Goal: Information Seeking & Learning: Compare options

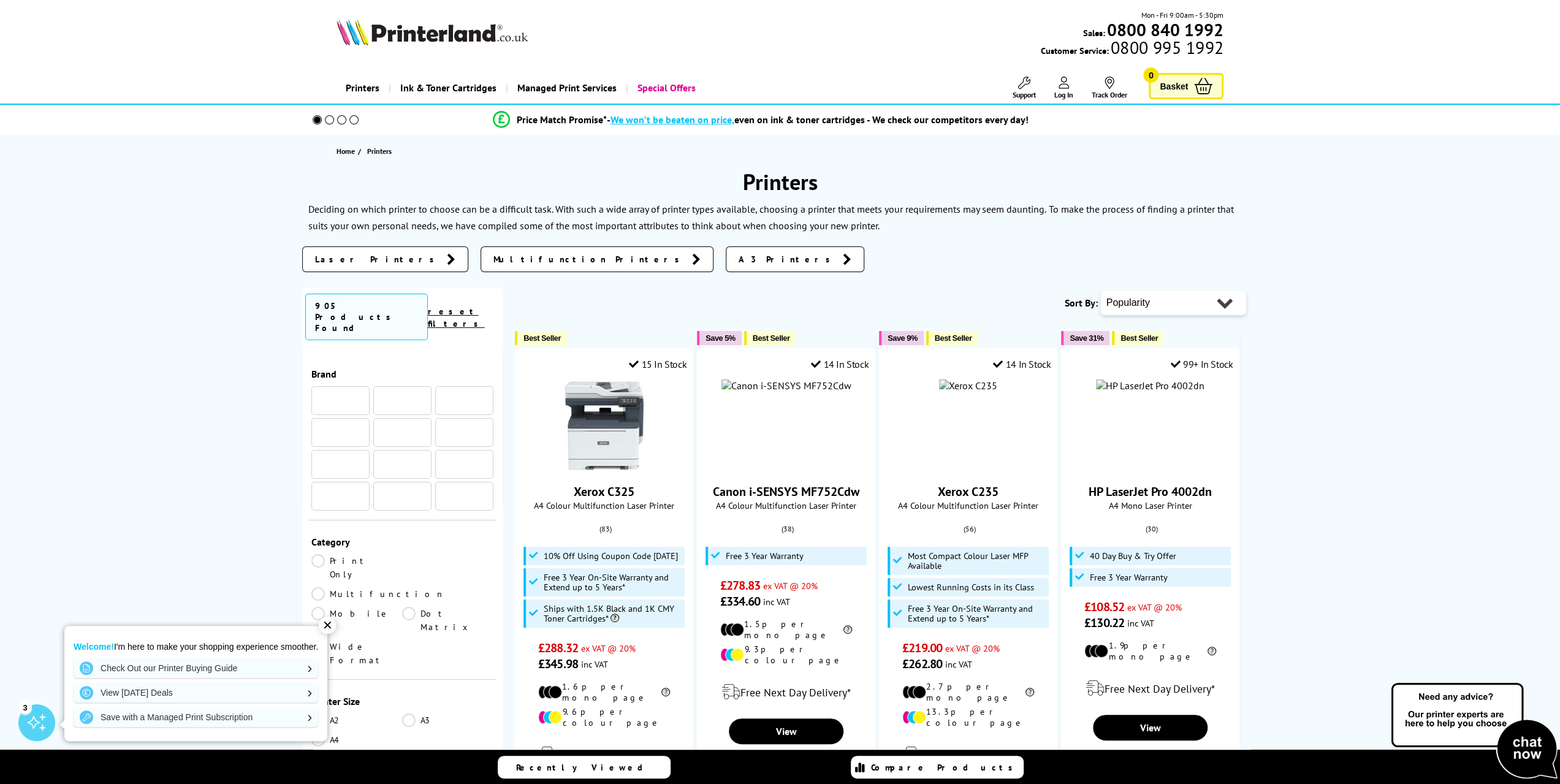
click at [447, 260] on icon at bounding box center [451, 259] width 9 height 12
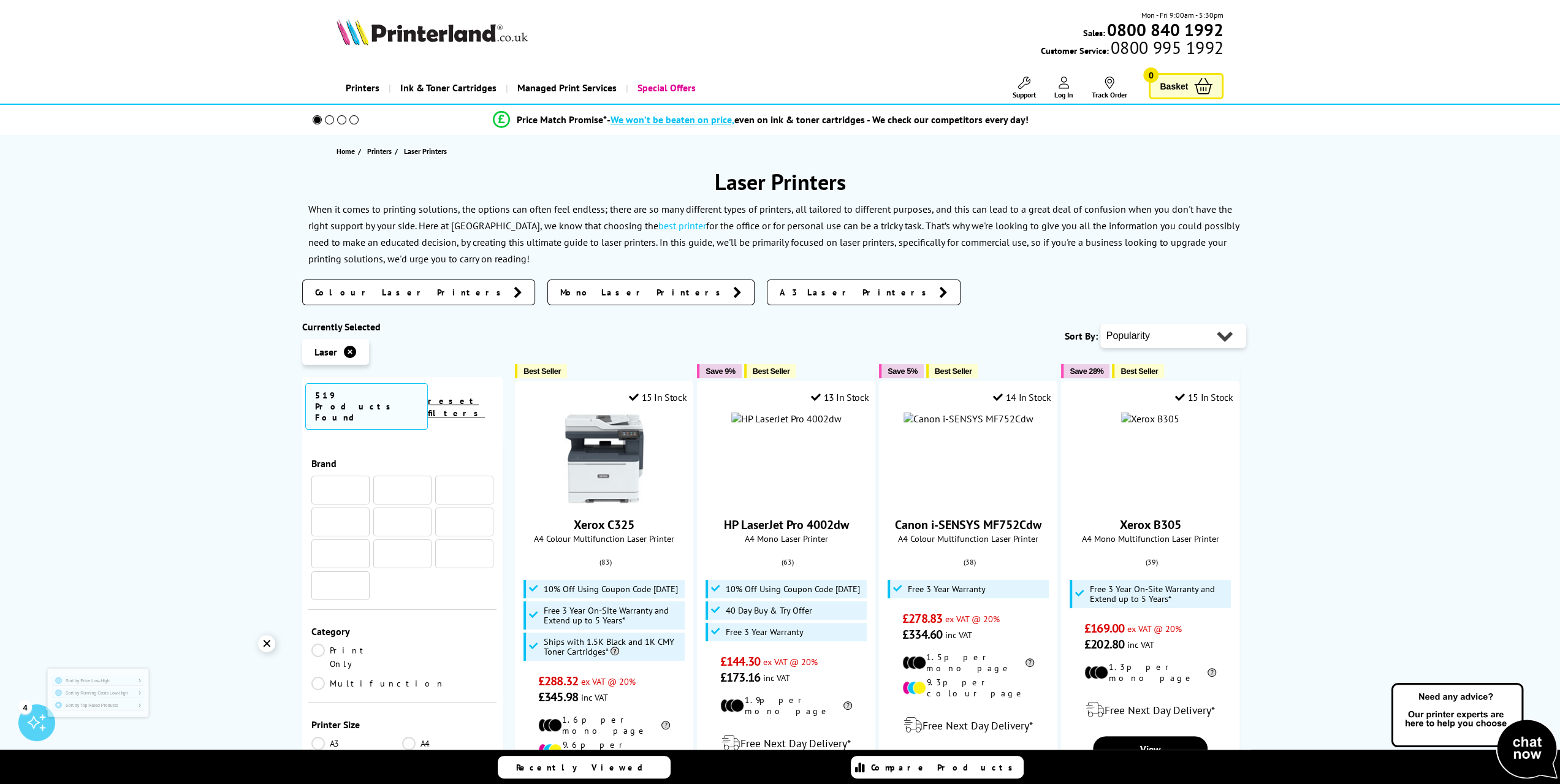
click at [382, 294] on span "Colour Laser Printers" at bounding box center [411, 292] width 192 height 12
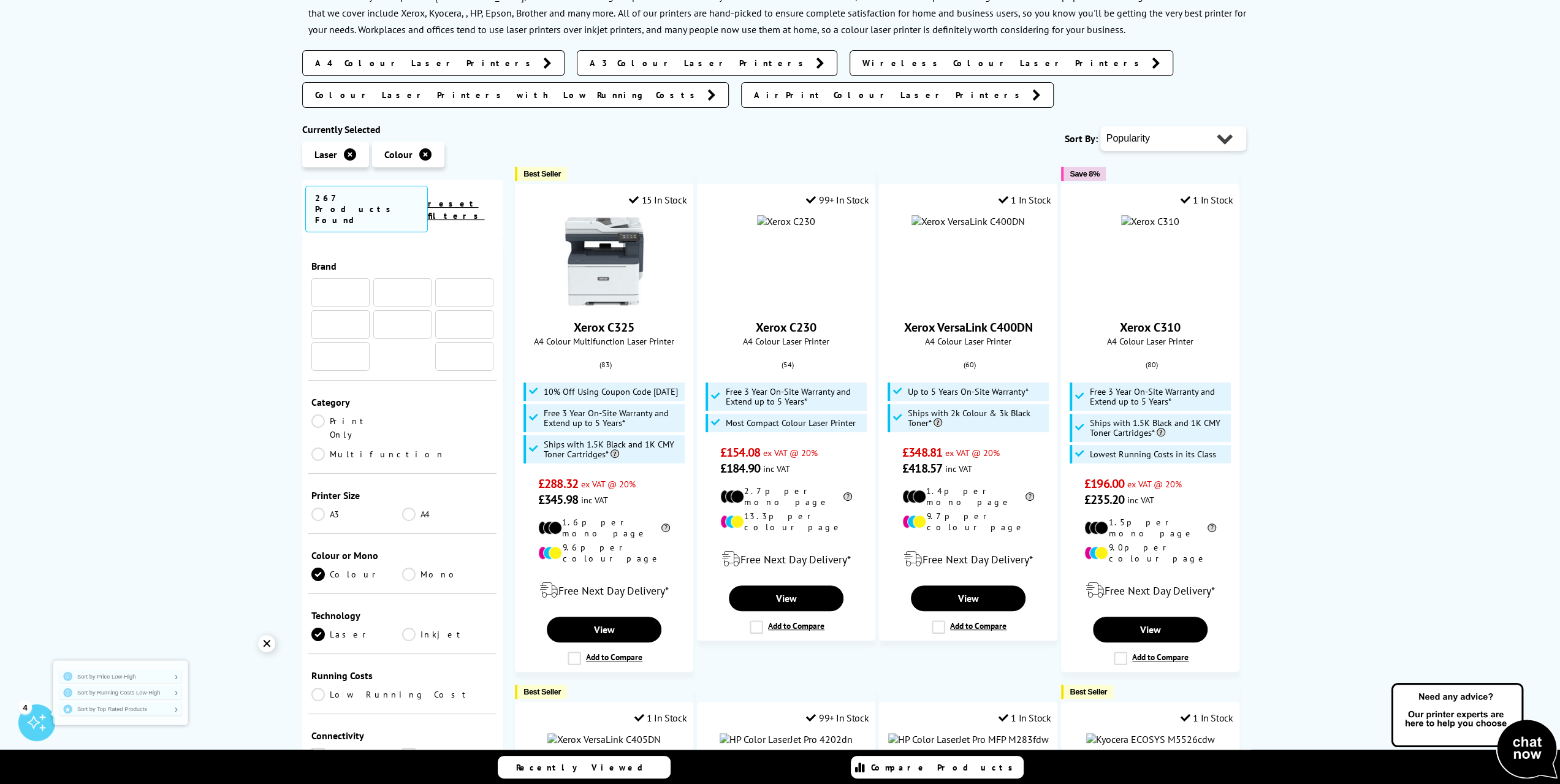
scroll to position [245, 0]
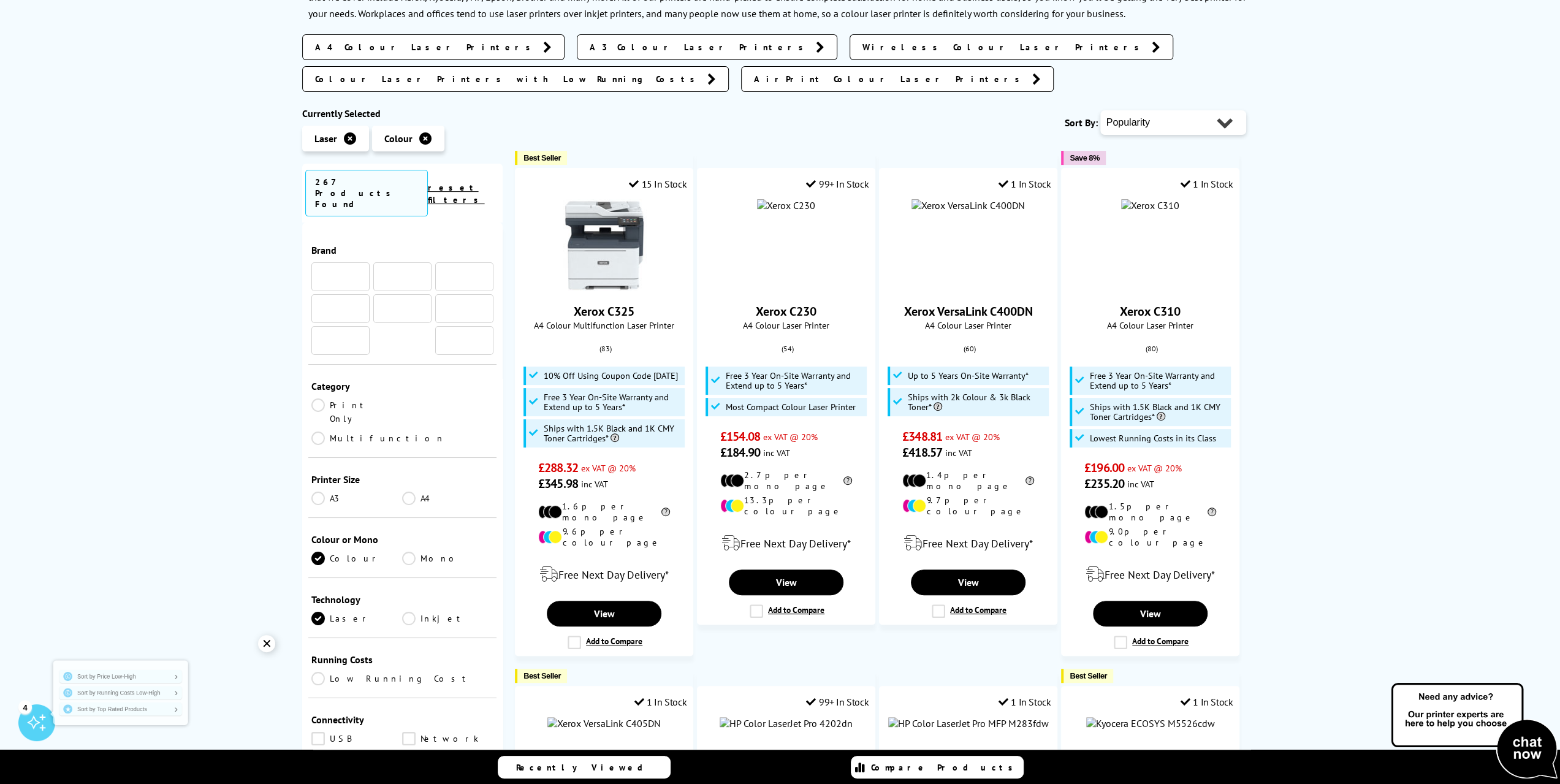
click at [412, 492] on link "A4" at bounding box center [448, 498] width 91 height 14
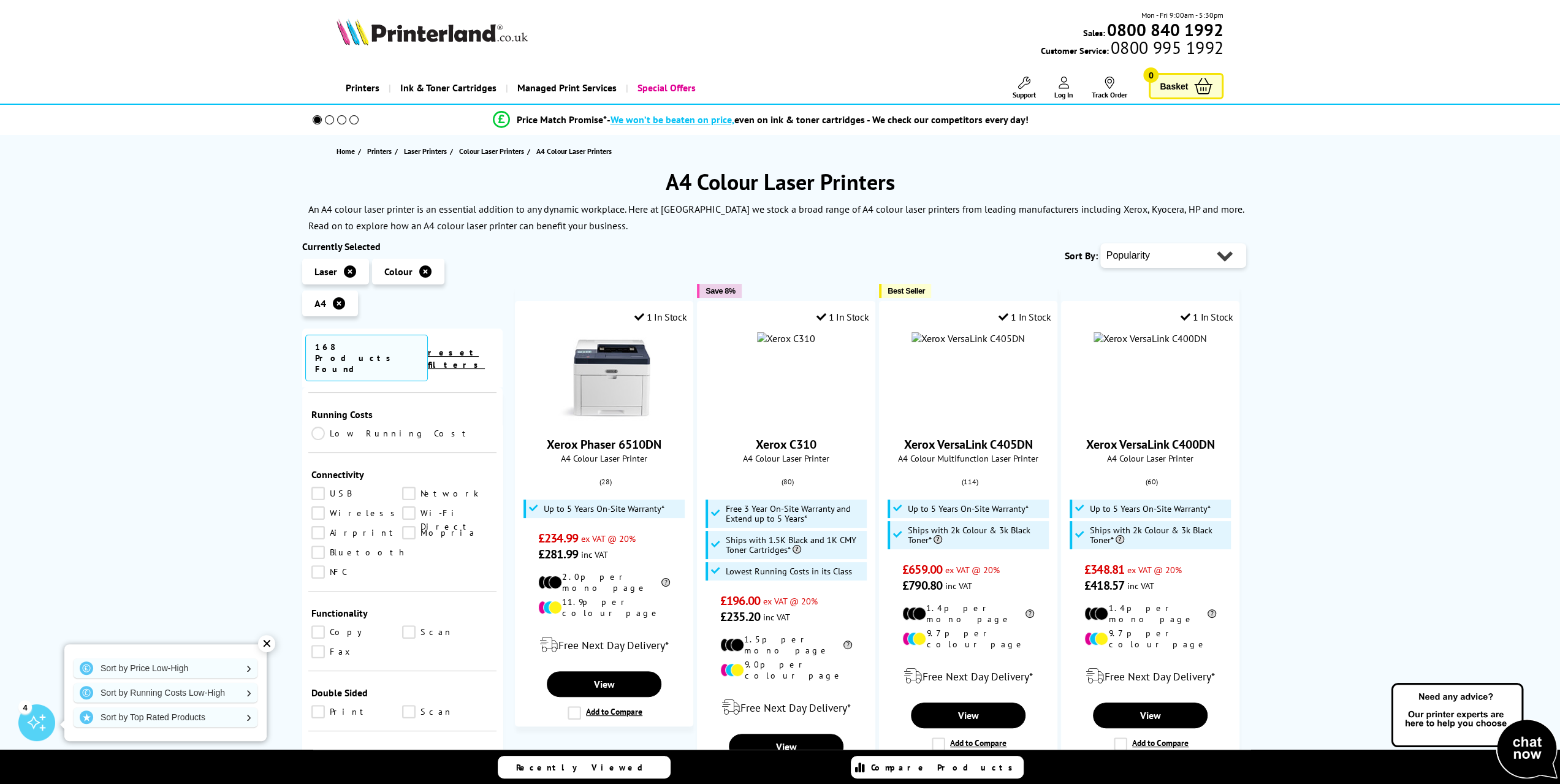
scroll to position [490, 0]
click at [405, 644] on link "Scan" at bounding box center [448, 651] width 91 height 14
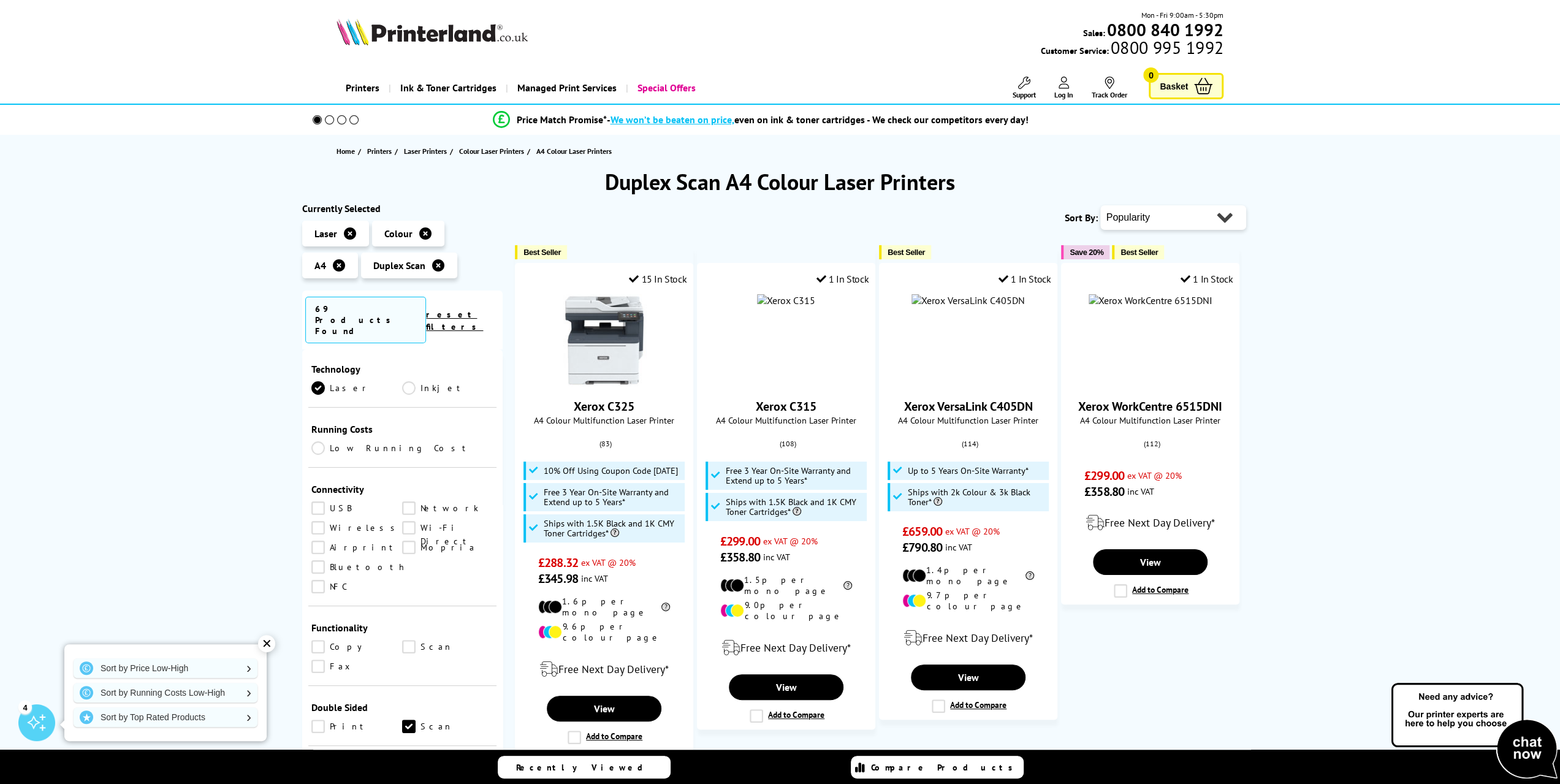
scroll to position [368, 0]
click at [314, 664] on link "Print" at bounding box center [357, 671] width 91 height 14
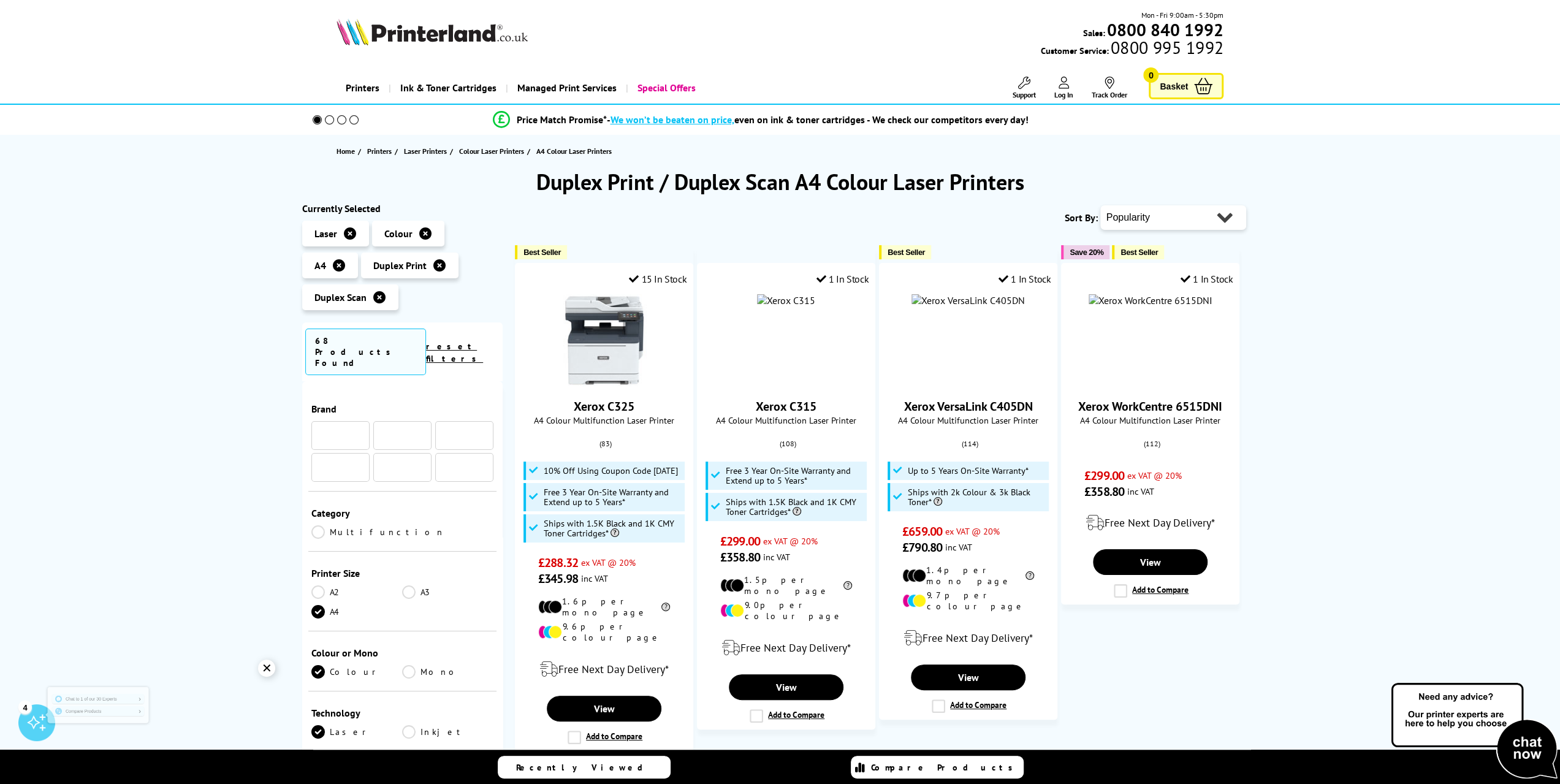
click at [1225, 220] on select "Popularity Rating Price - Low to High Price - High to Low Running Costs - Low t…" at bounding box center [1173, 218] width 146 height 25
select select "Price Ascending"
click at [1100, 205] on select "Popularity Rating Price - Low to High Price - High to Low Running Costs - Low t…" at bounding box center [1173, 218] width 146 height 25
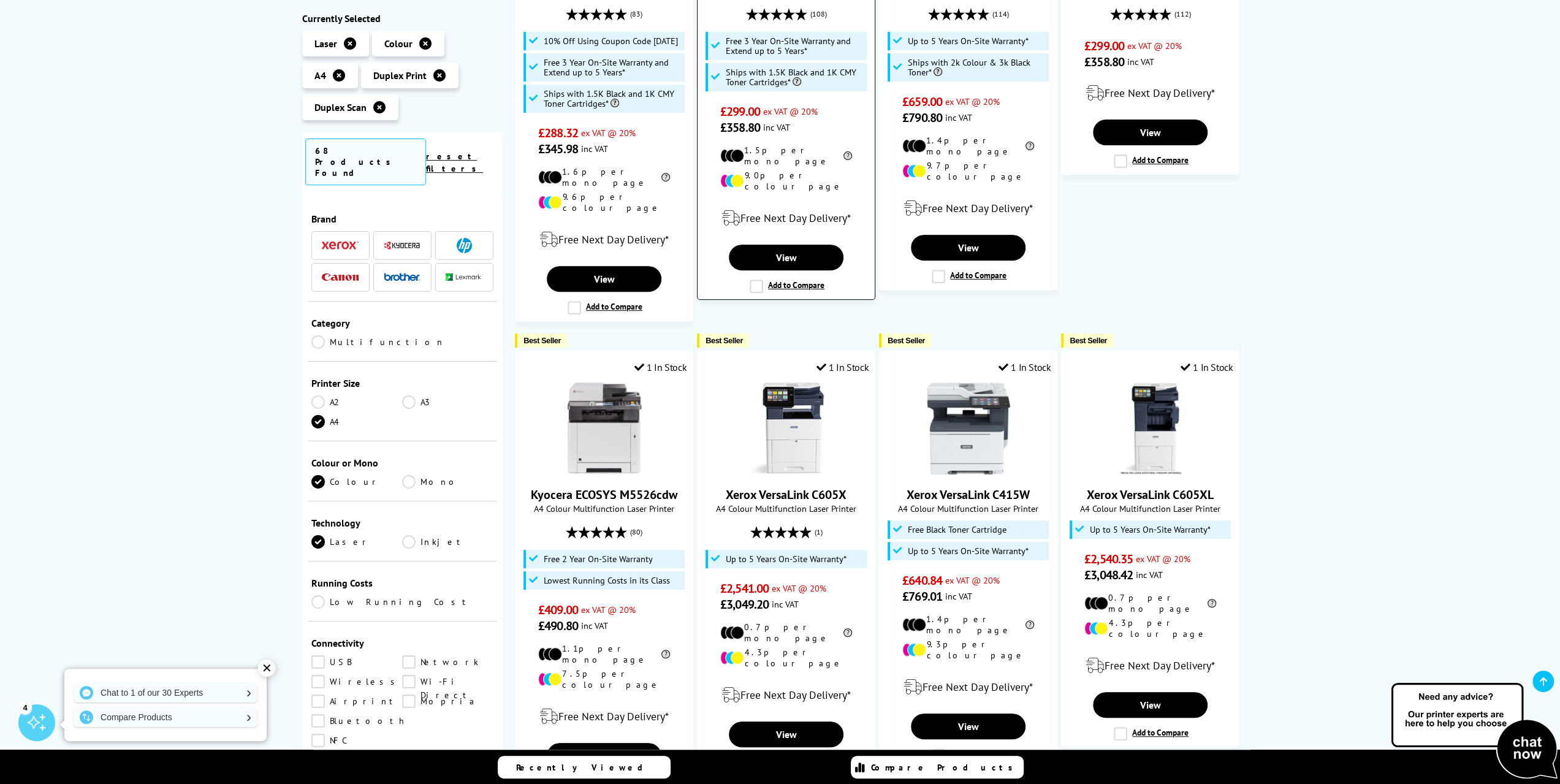
scroll to position [490, 0]
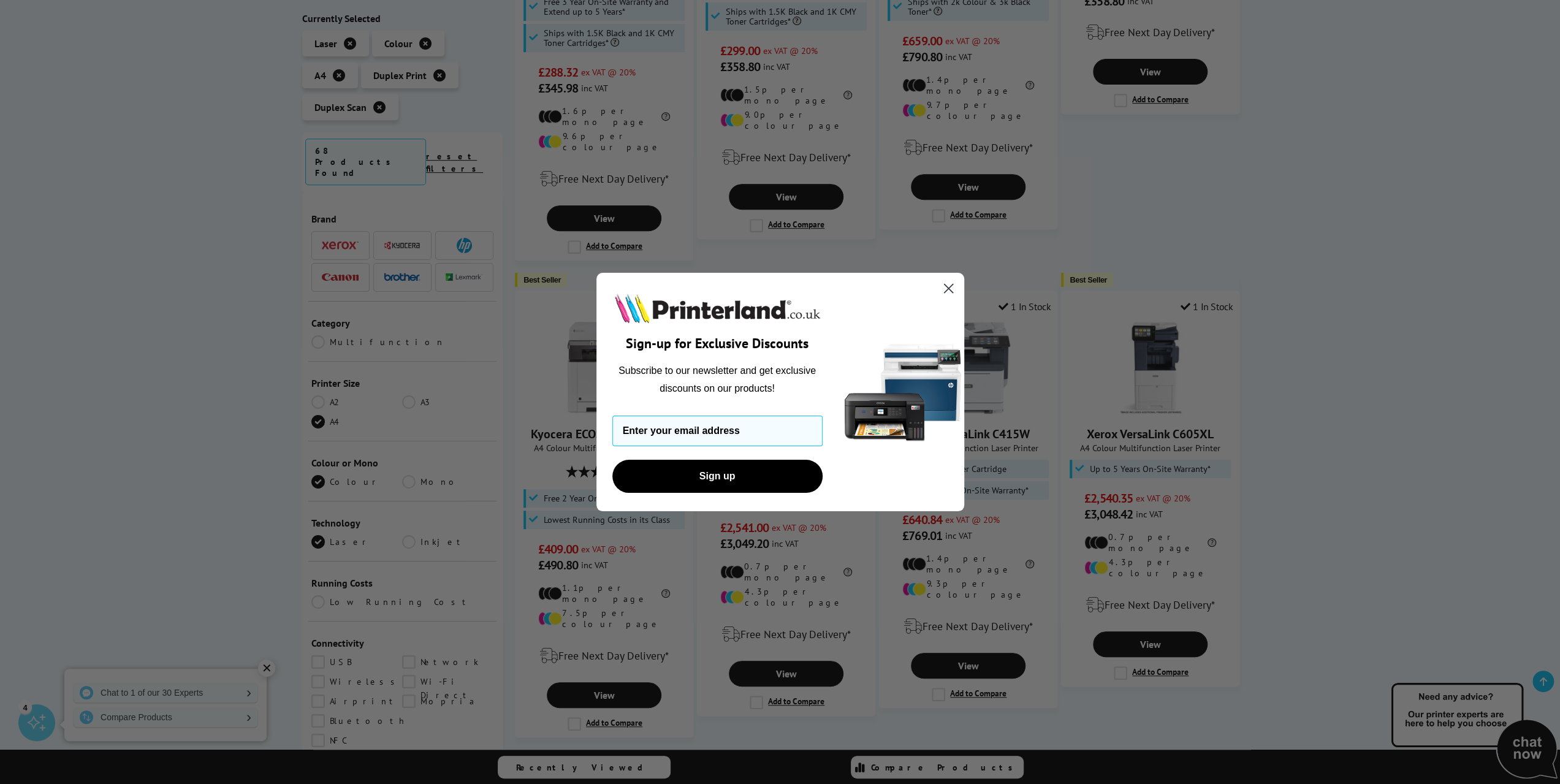
click at [946, 286] on icon "Close dialog" at bounding box center [948, 289] width 9 height 9
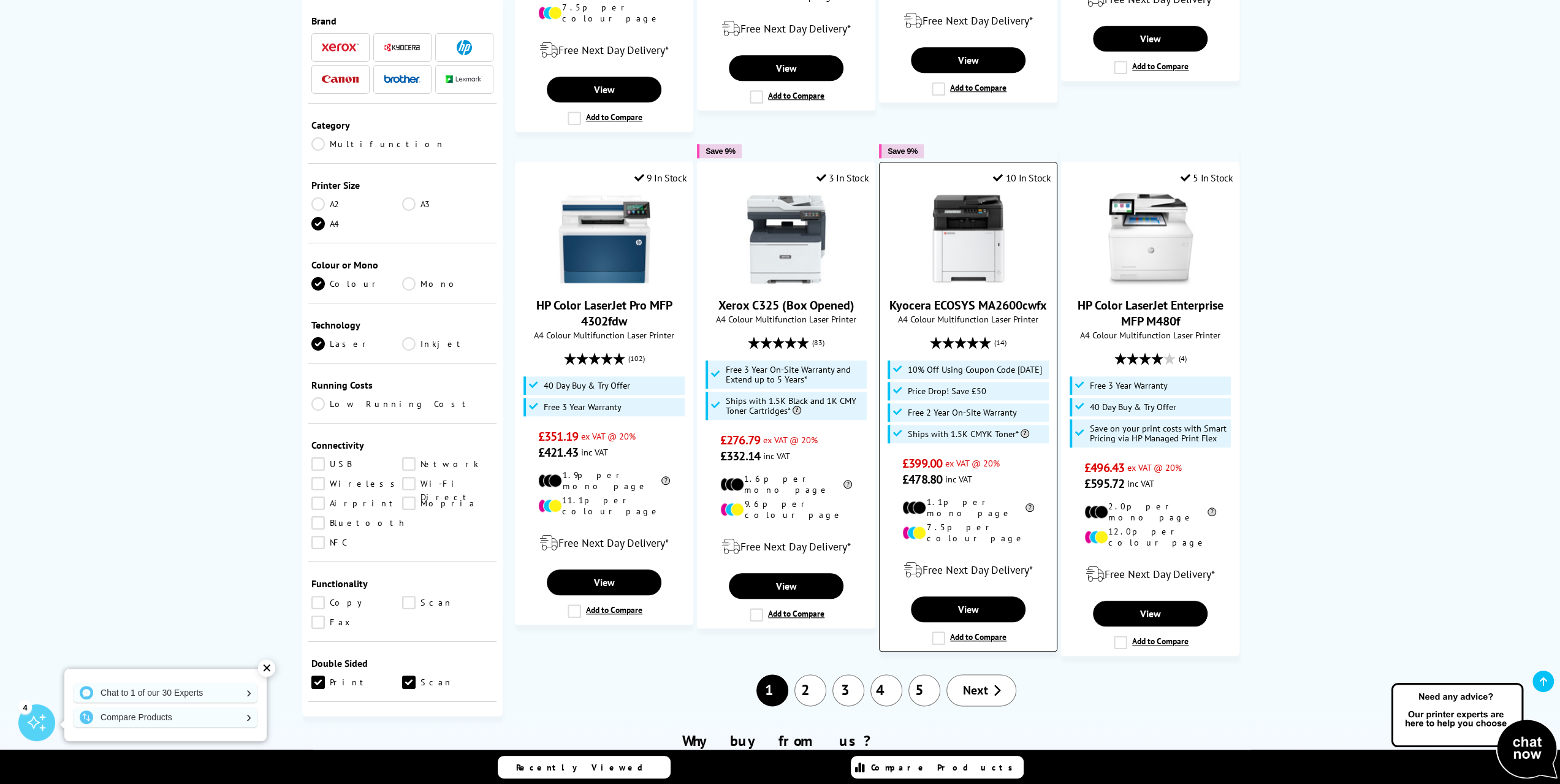
scroll to position [1104, 0]
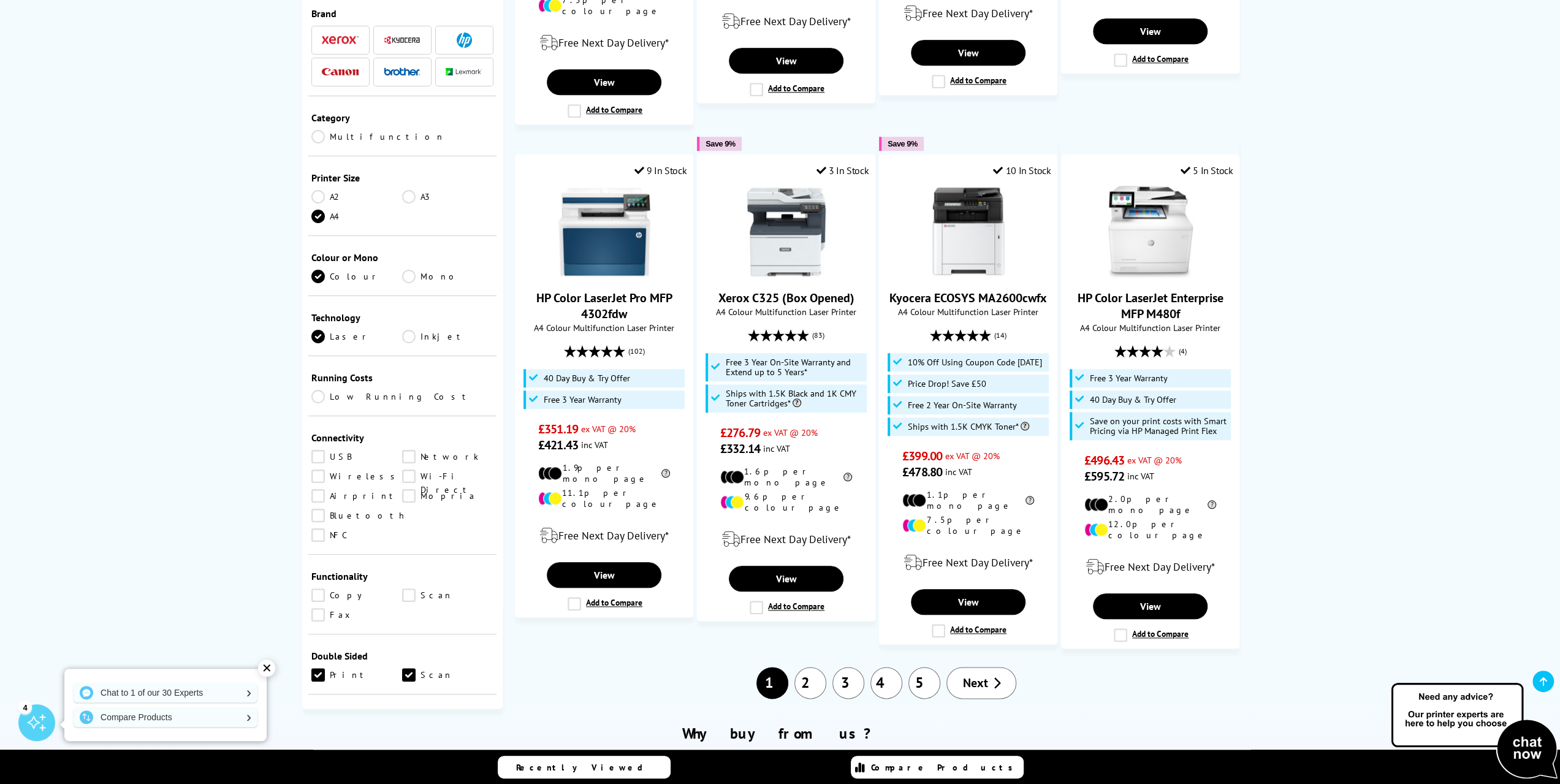
click at [969, 675] on span "Next" at bounding box center [975, 683] width 25 height 16
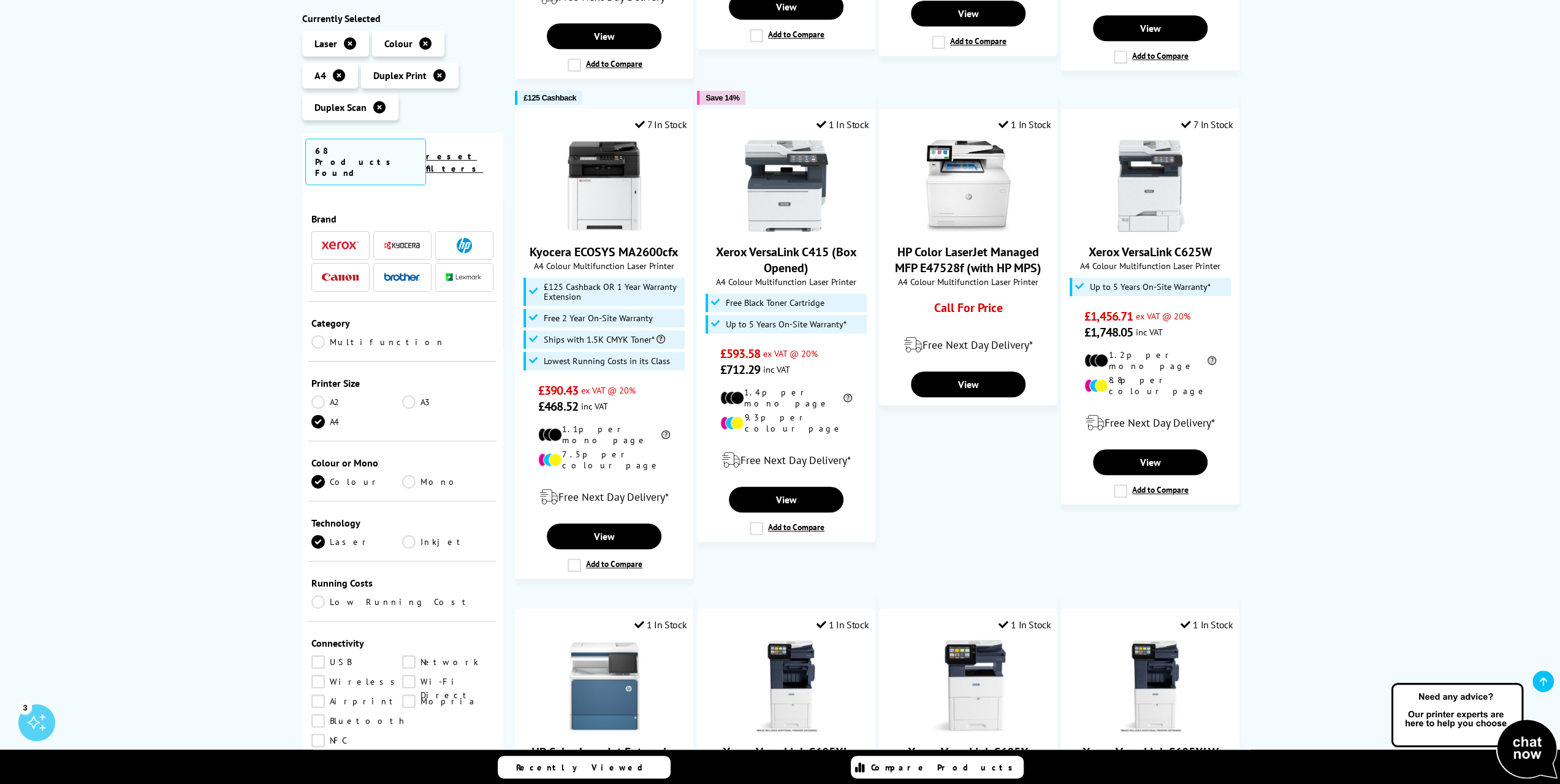
scroll to position [613, 0]
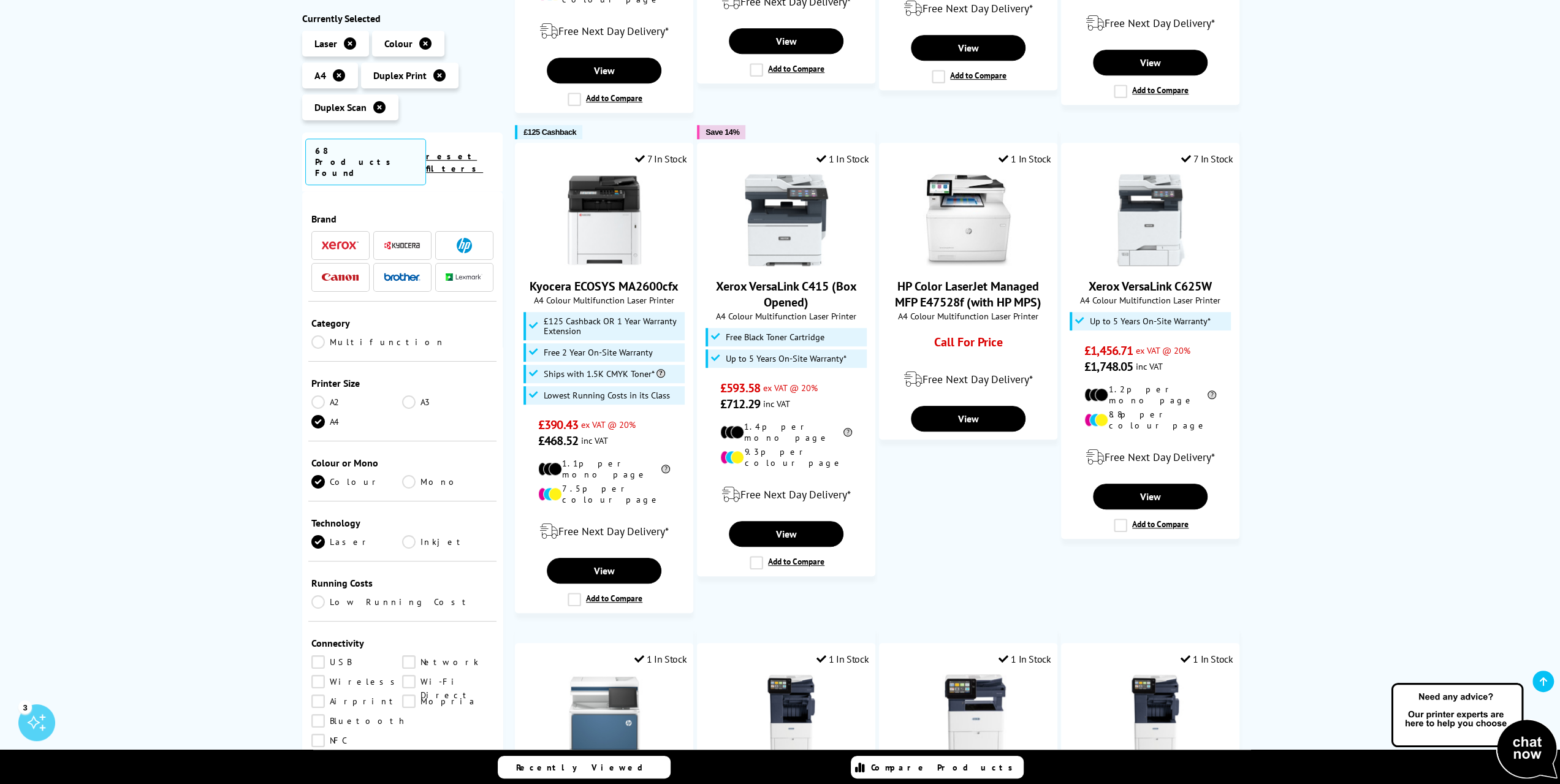
click at [325, 263] on li at bounding box center [340, 277] width 58 height 29
click at [332, 273] on img at bounding box center [340, 277] width 37 height 8
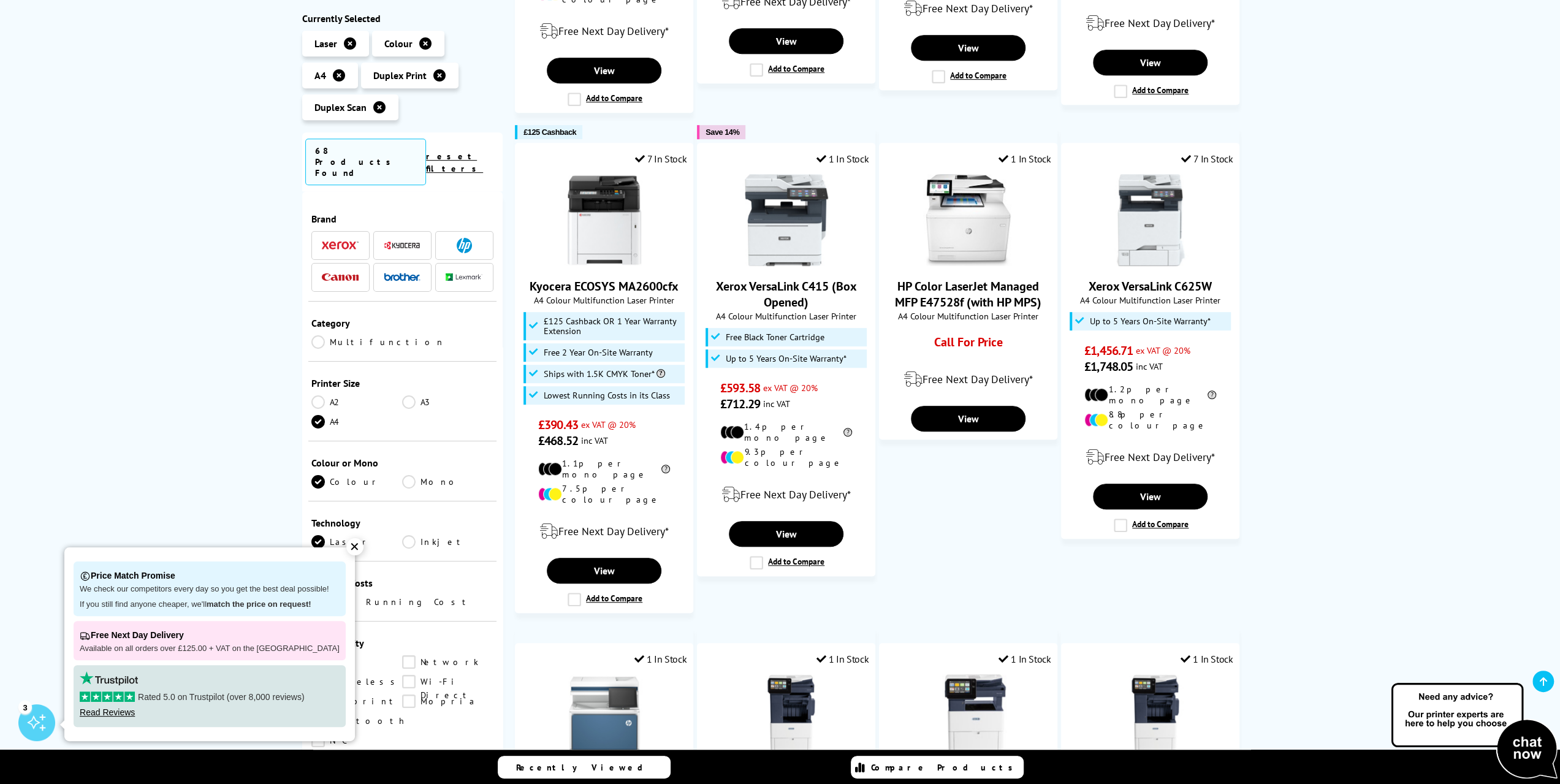
click at [332, 273] on img at bounding box center [340, 277] width 37 height 8
click at [348, 549] on div "✕" at bounding box center [355, 547] width 17 height 17
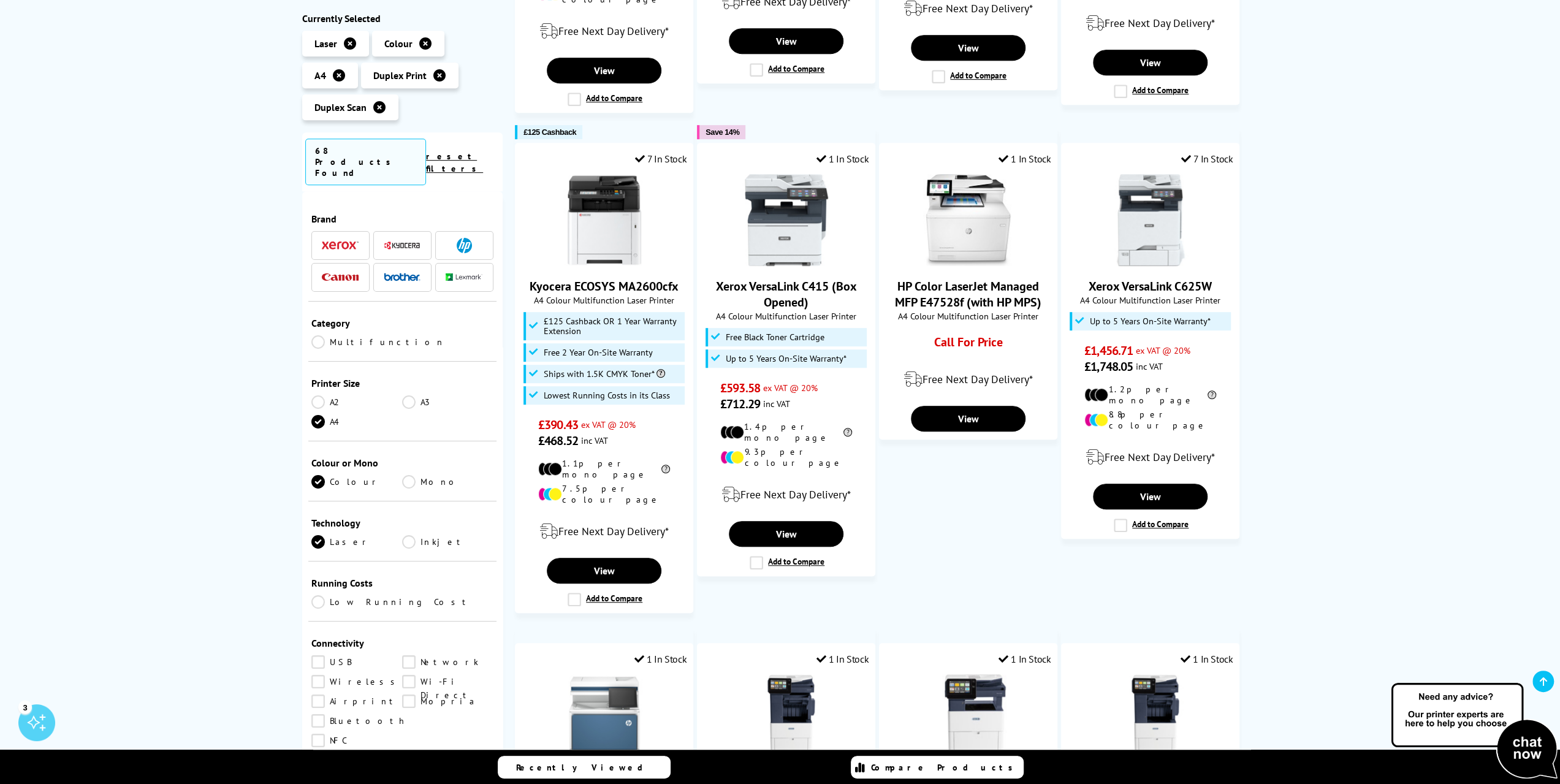
click at [355, 273] on img at bounding box center [340, 277] width 37 height 8
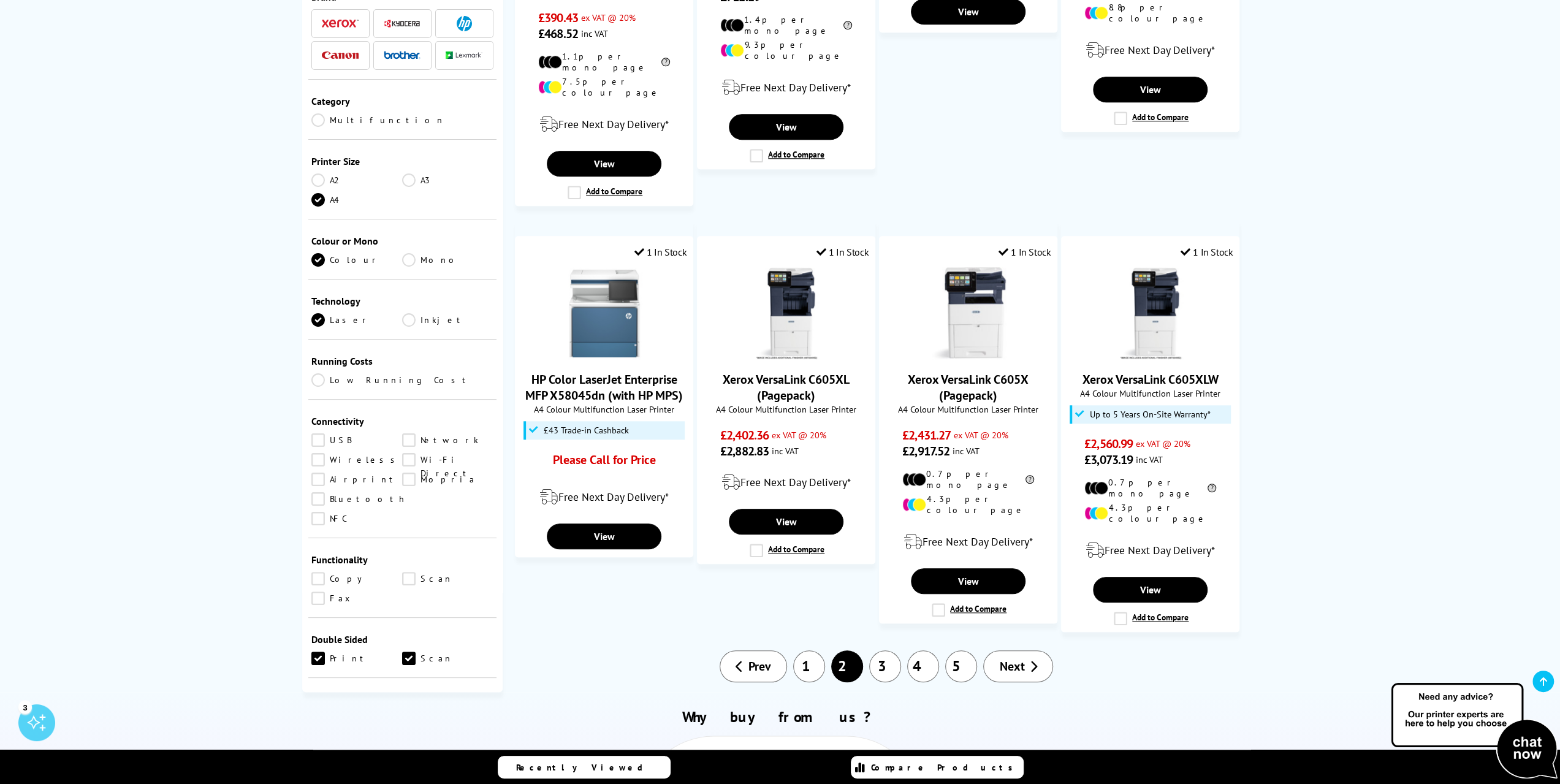
scroll to position [1042, 0]
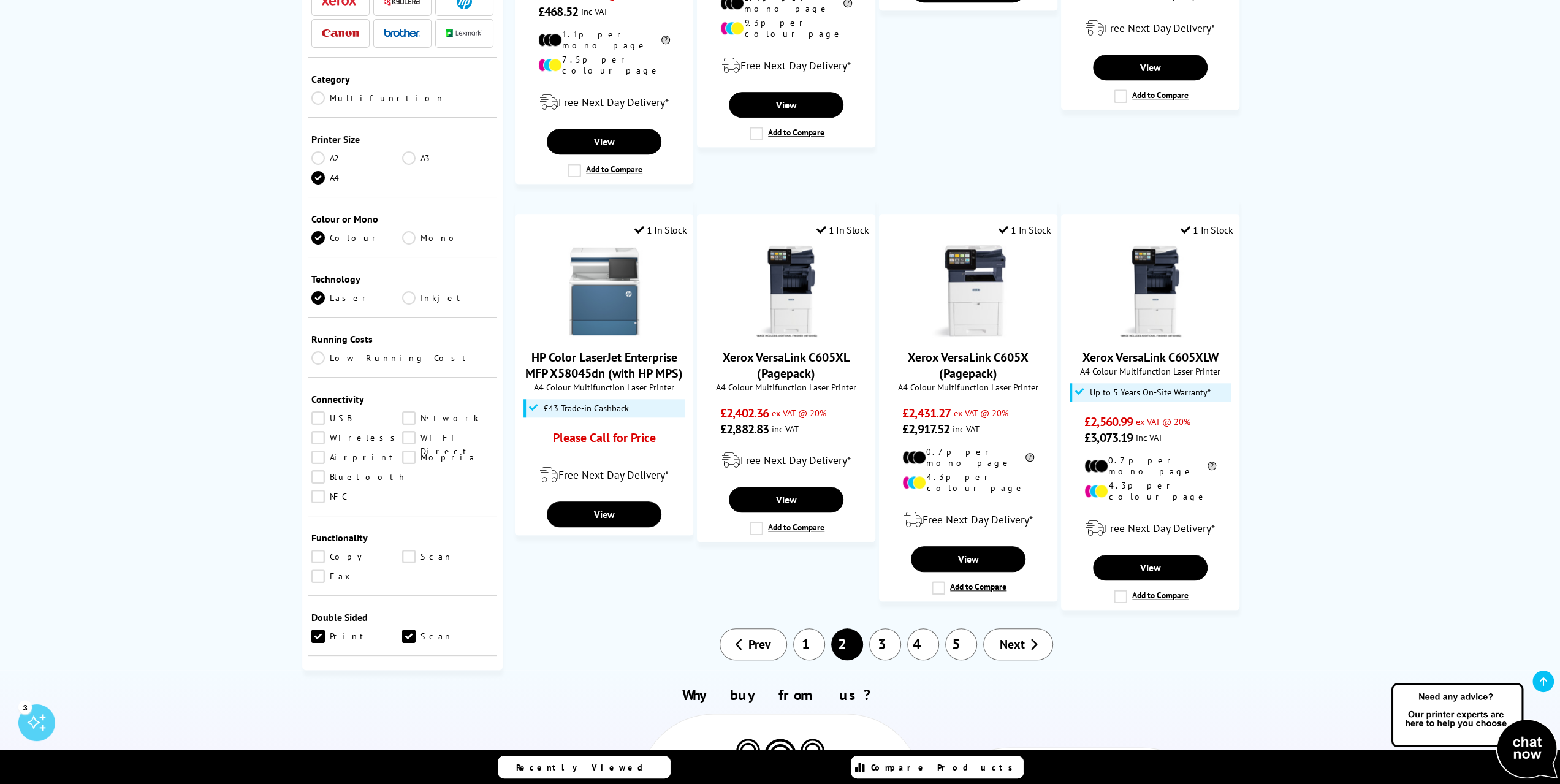
click at [801, 629] on link "1" at bounding box center [809, 645] width 32 height 32
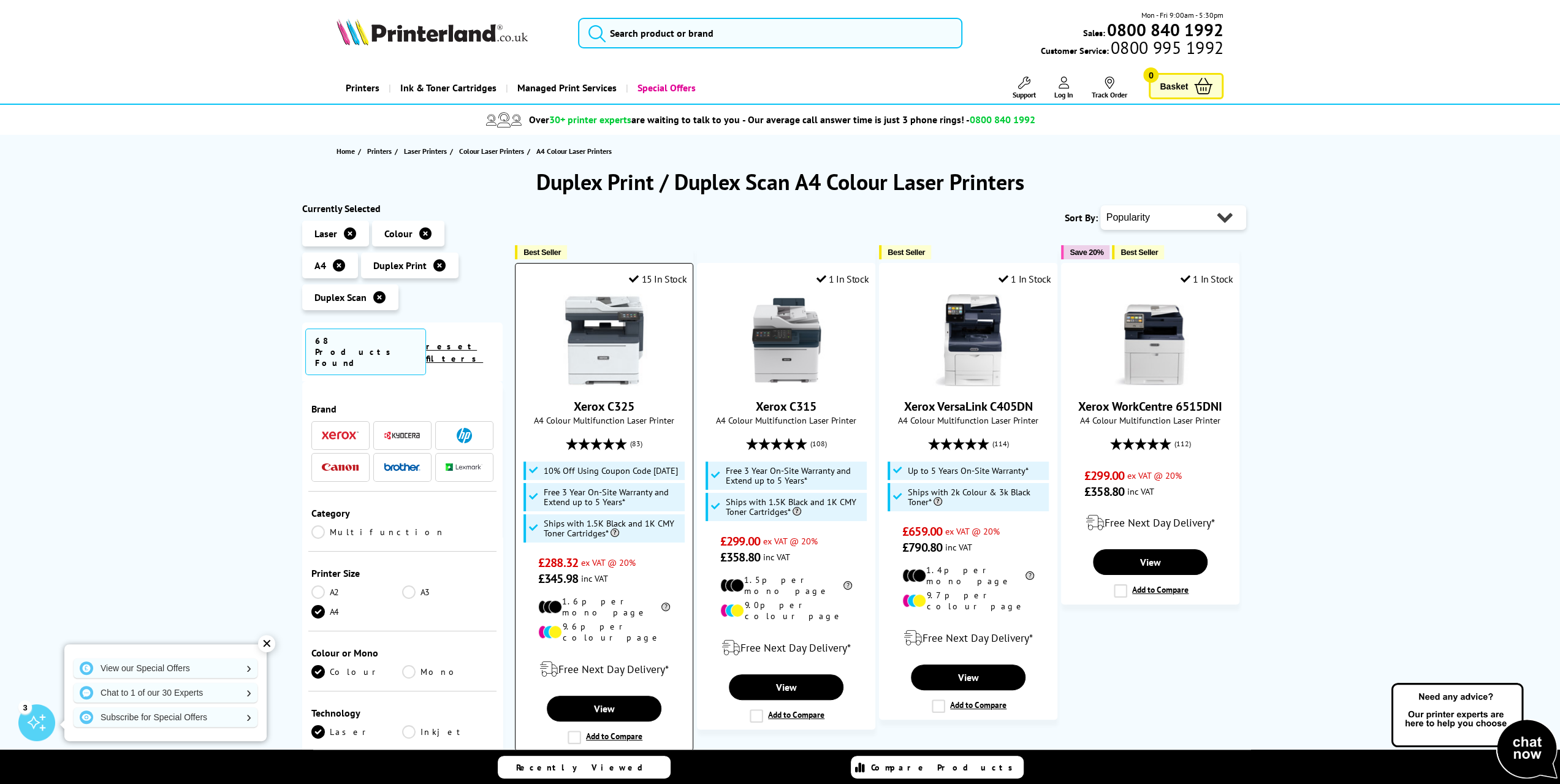
click at [575, 730] on label "Add to Compare" at bounding box center [605, 737] width 75 height 14
click at [0, 0] on input "Add to Compare" at bounding box center [0, 0] width 0 height 0
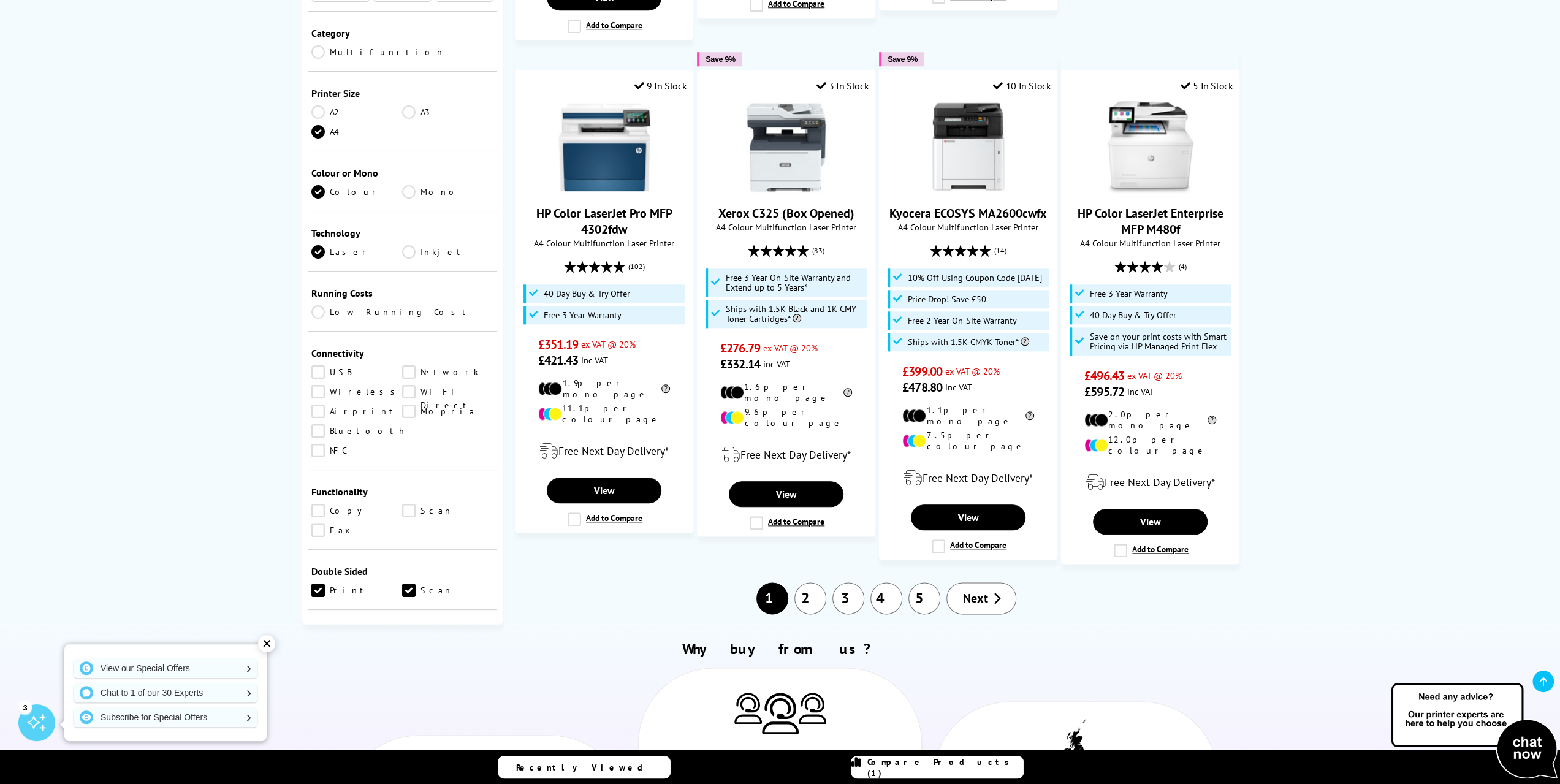
scroll to position [1287, 0]
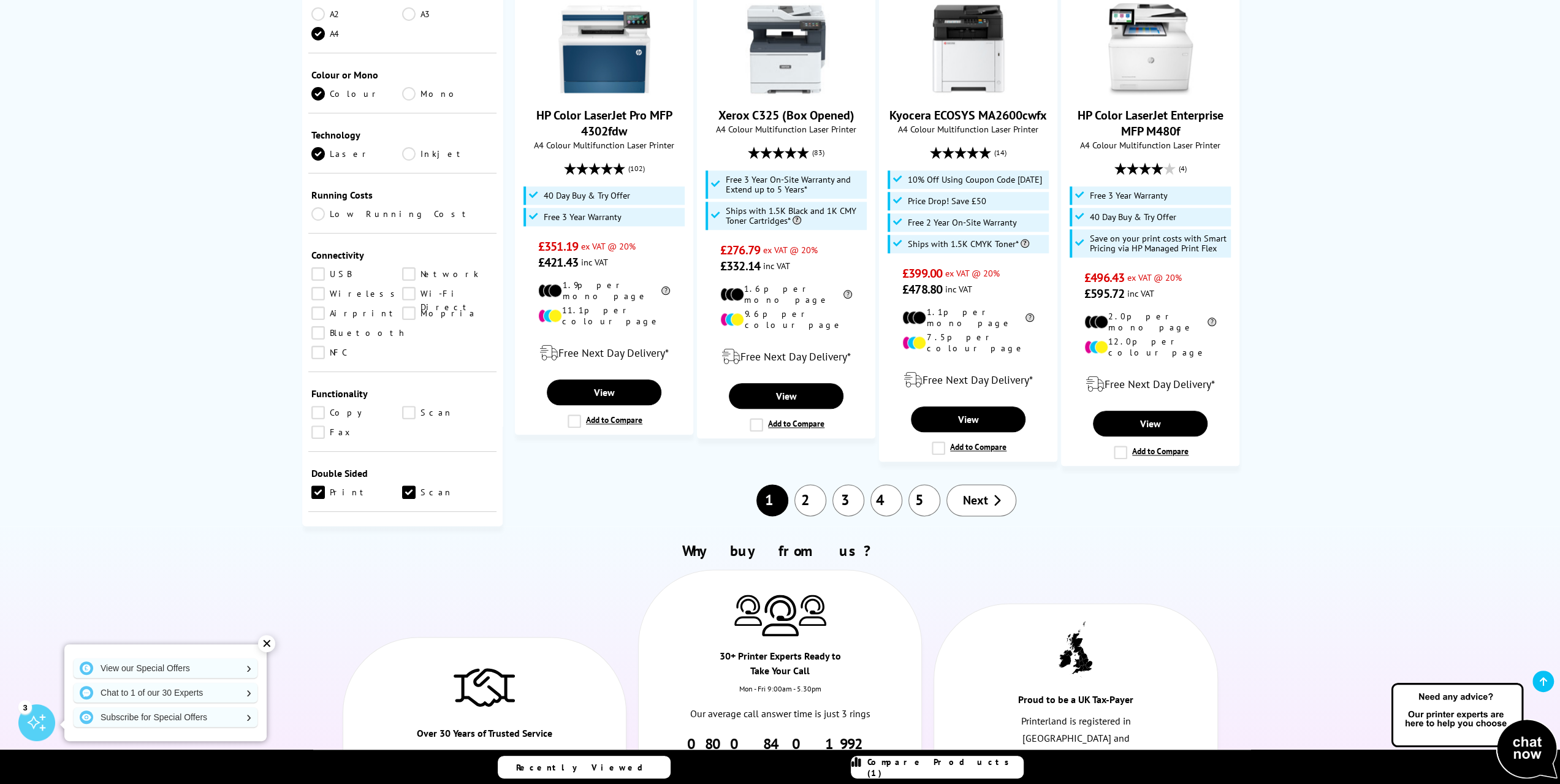
click at [975, 492] on span "Next" at bounding box center [975, 500] width 25 height 16
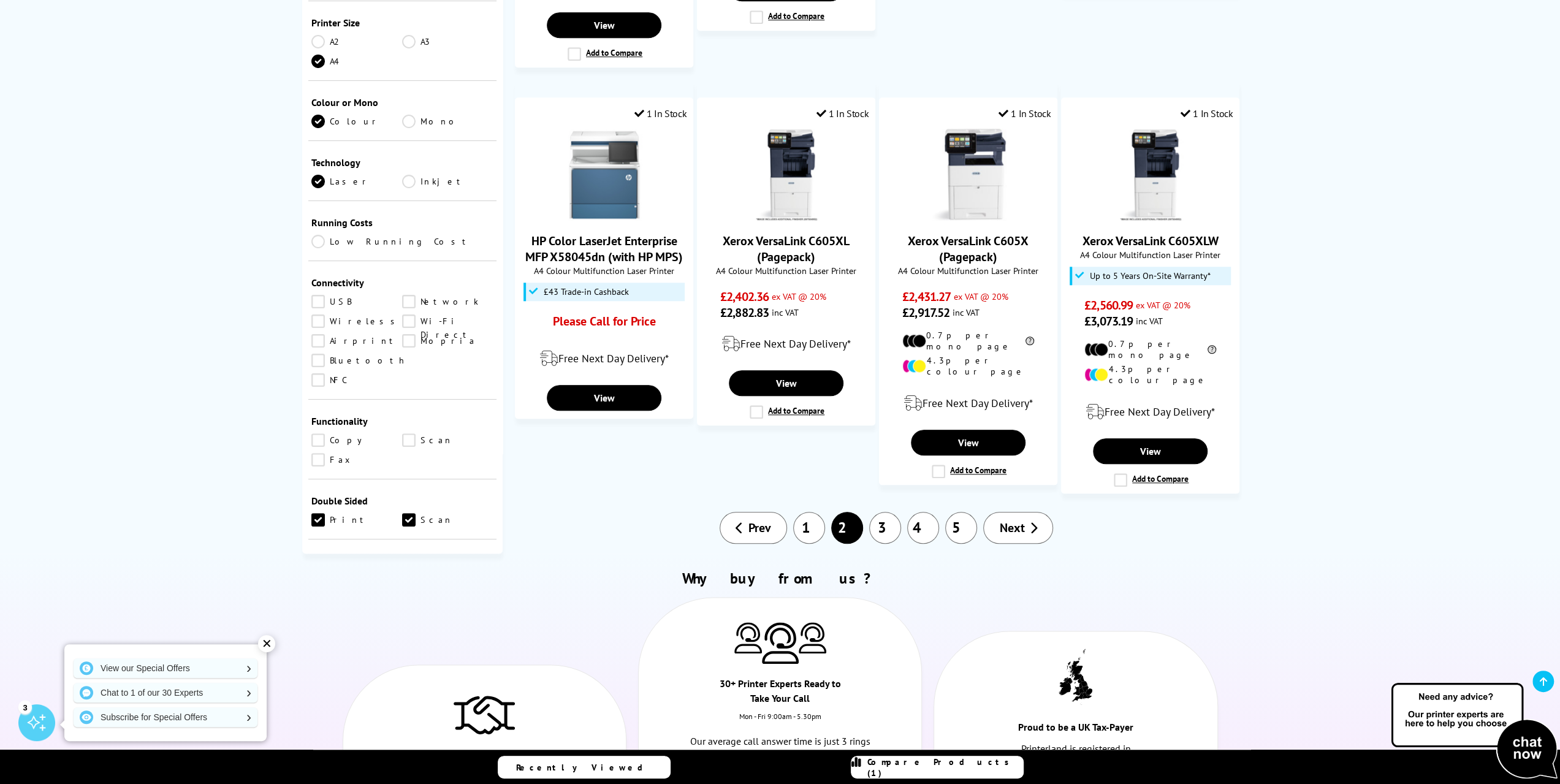
scroll to position [1165, 0]
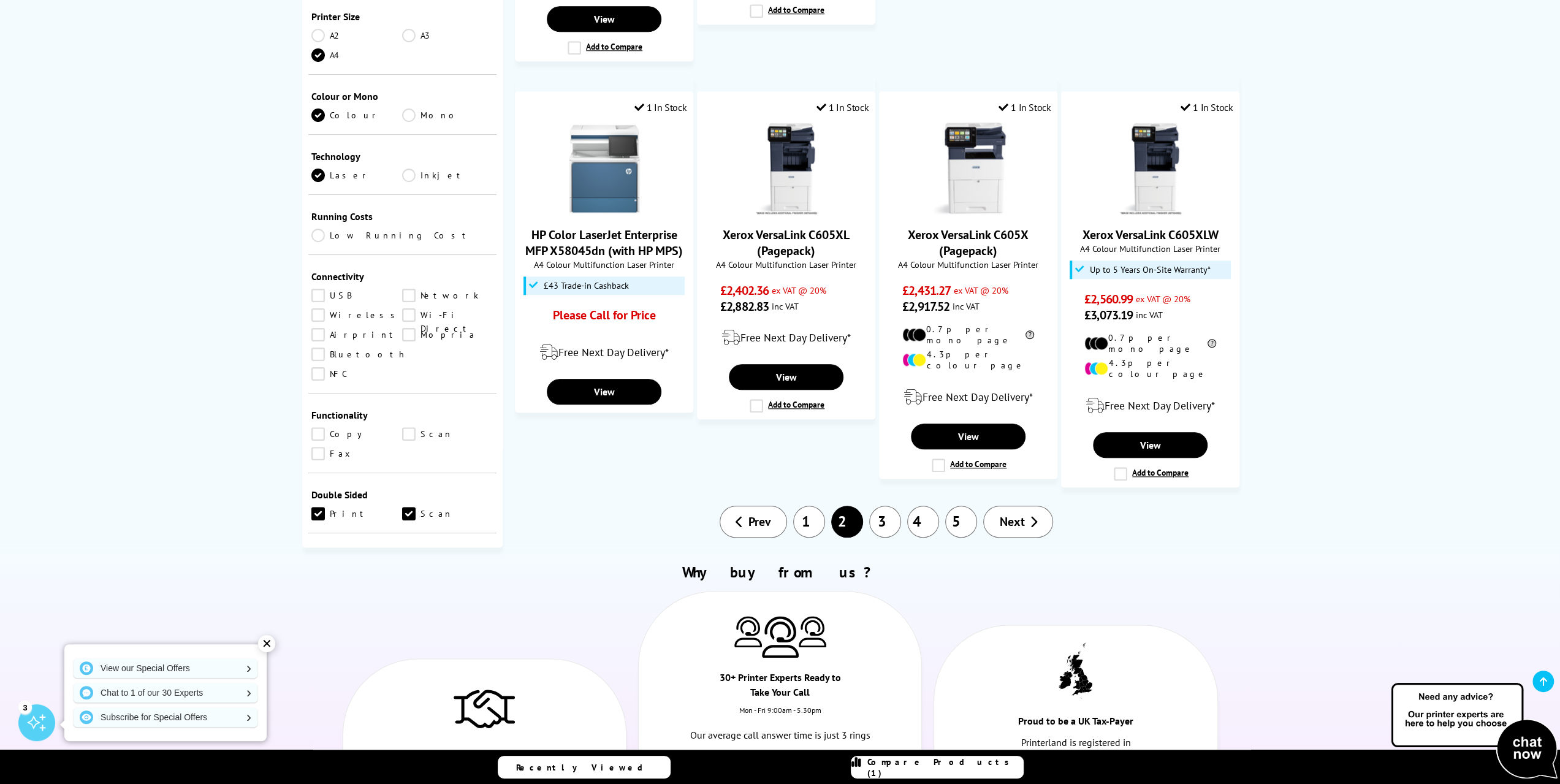
click at [1017, 514] on span "Next" at bounding box center [1012, 522] width 25 height 16
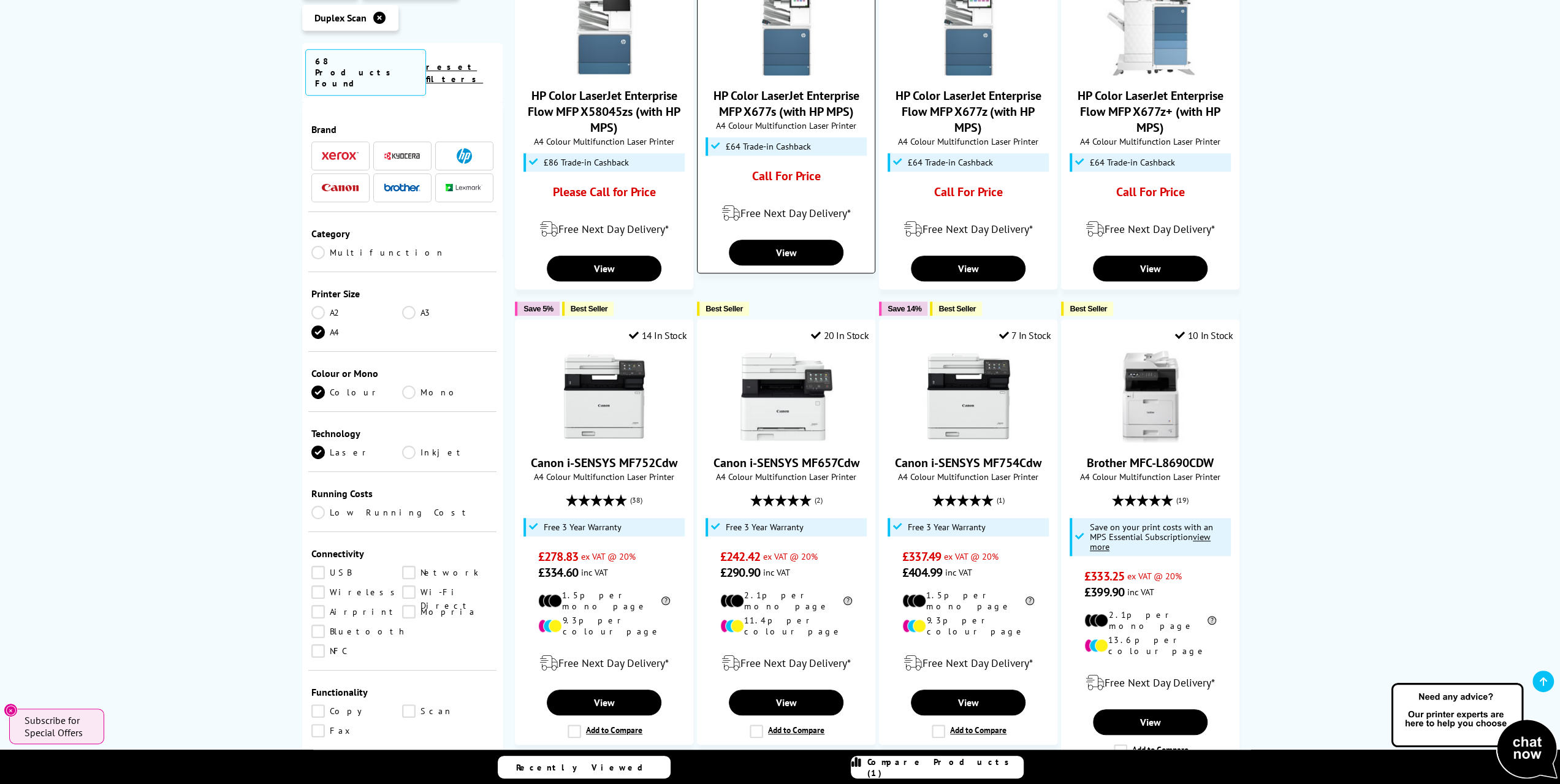
scroll to position [797, 0]
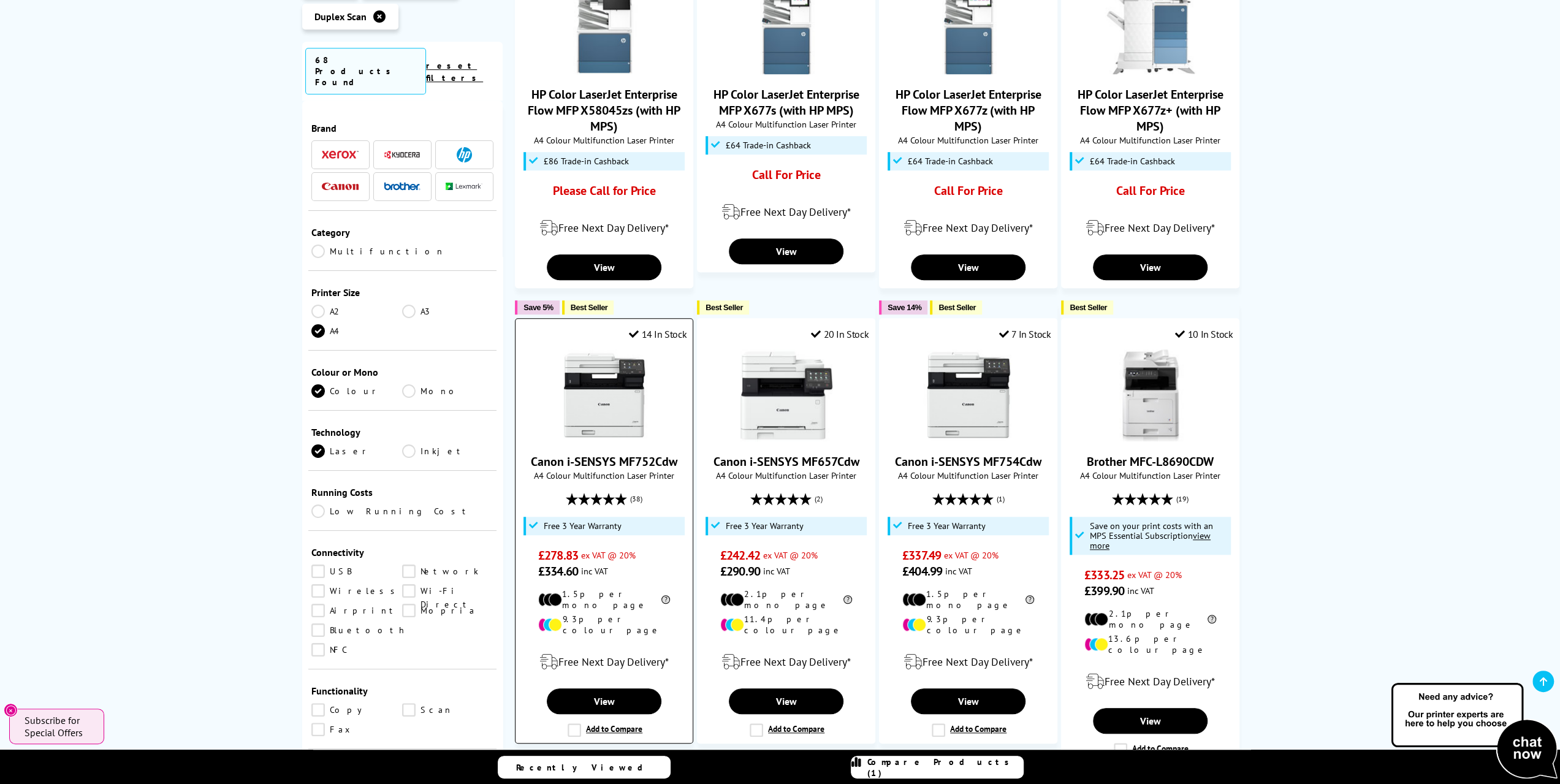
click at [574, 724] on label "Add to Compare" at bounding box center [605, 730] width 75 height 14
click at [0, 0] on input "Add to Compare" at bounding box center [0, 0] width 0 height 0
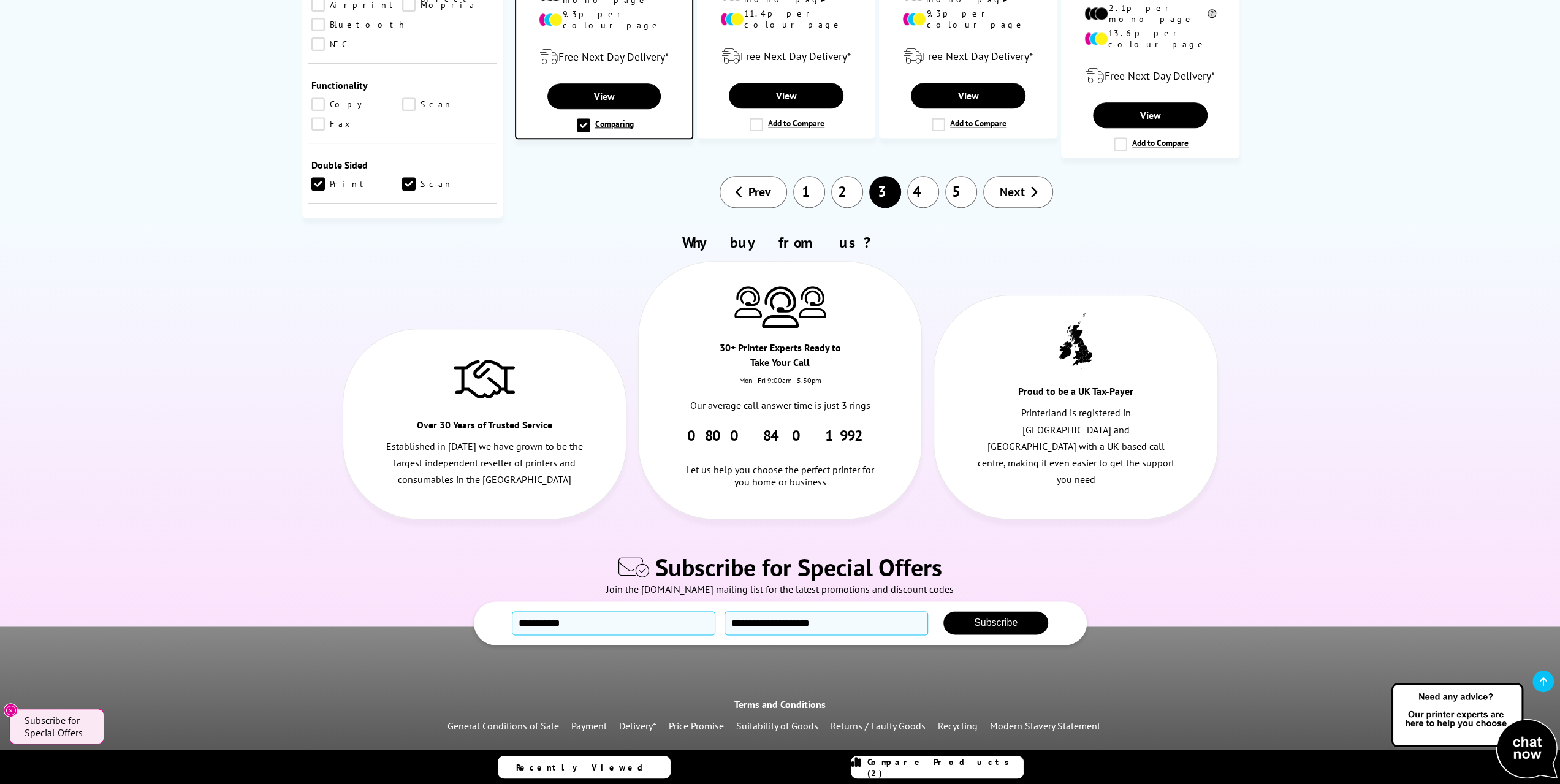
scroll to position [1310, 0]
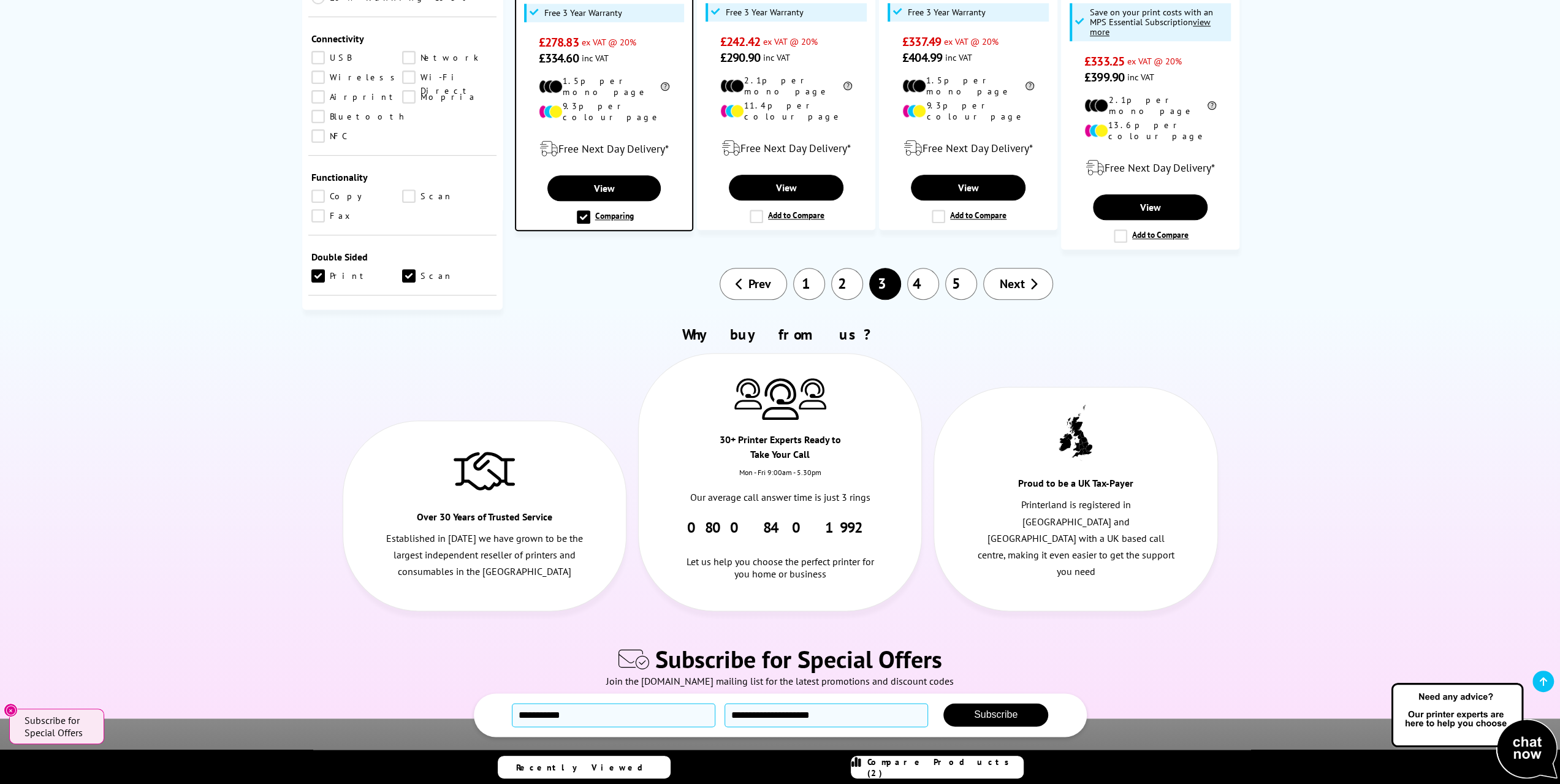
click at [806, 268] on link "1" at bounding box center [809, 284] width 32 height 32
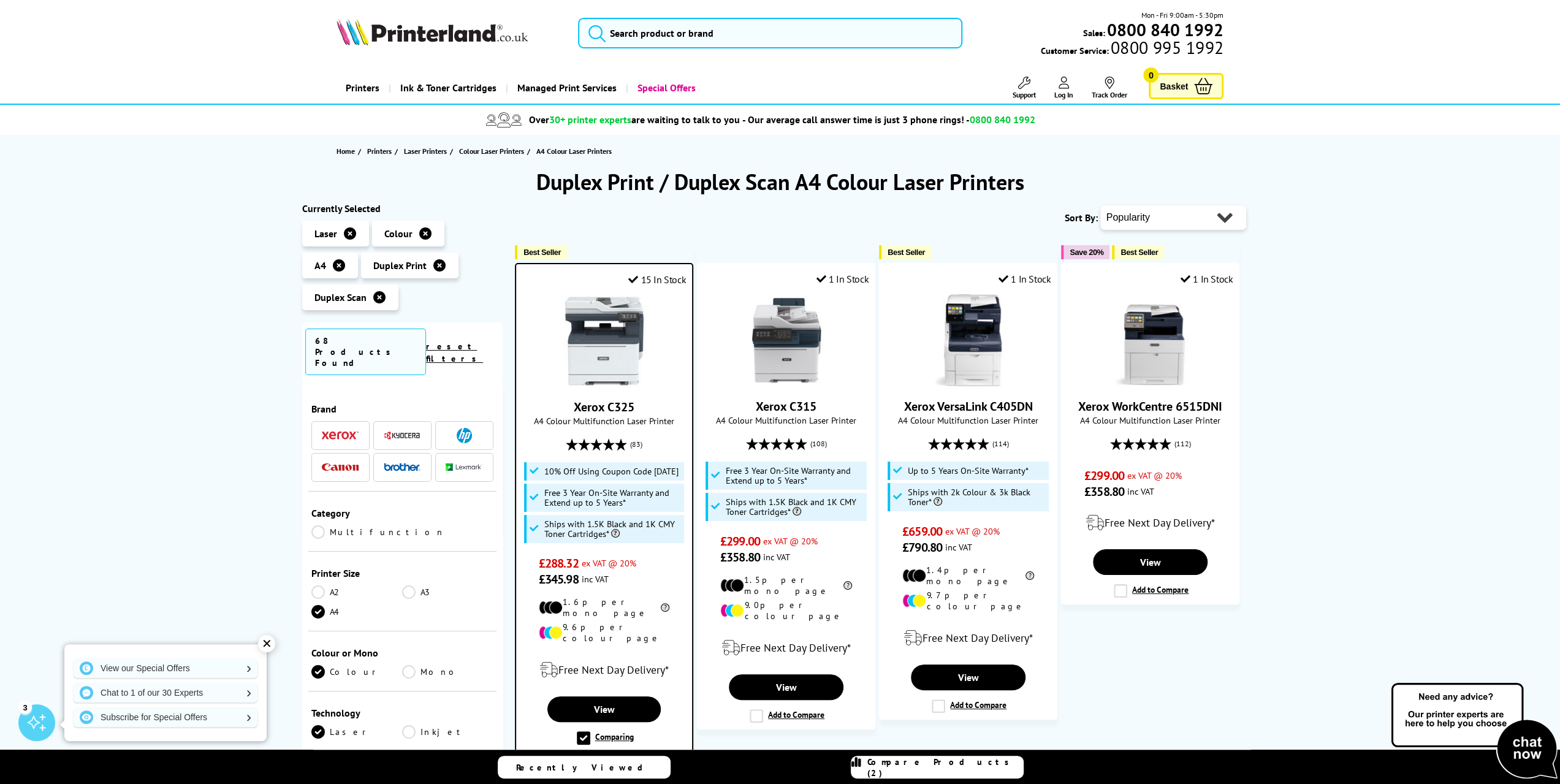
click at [267, 645] on div "✕" at bounding box center [266, 643] width 17 height 17
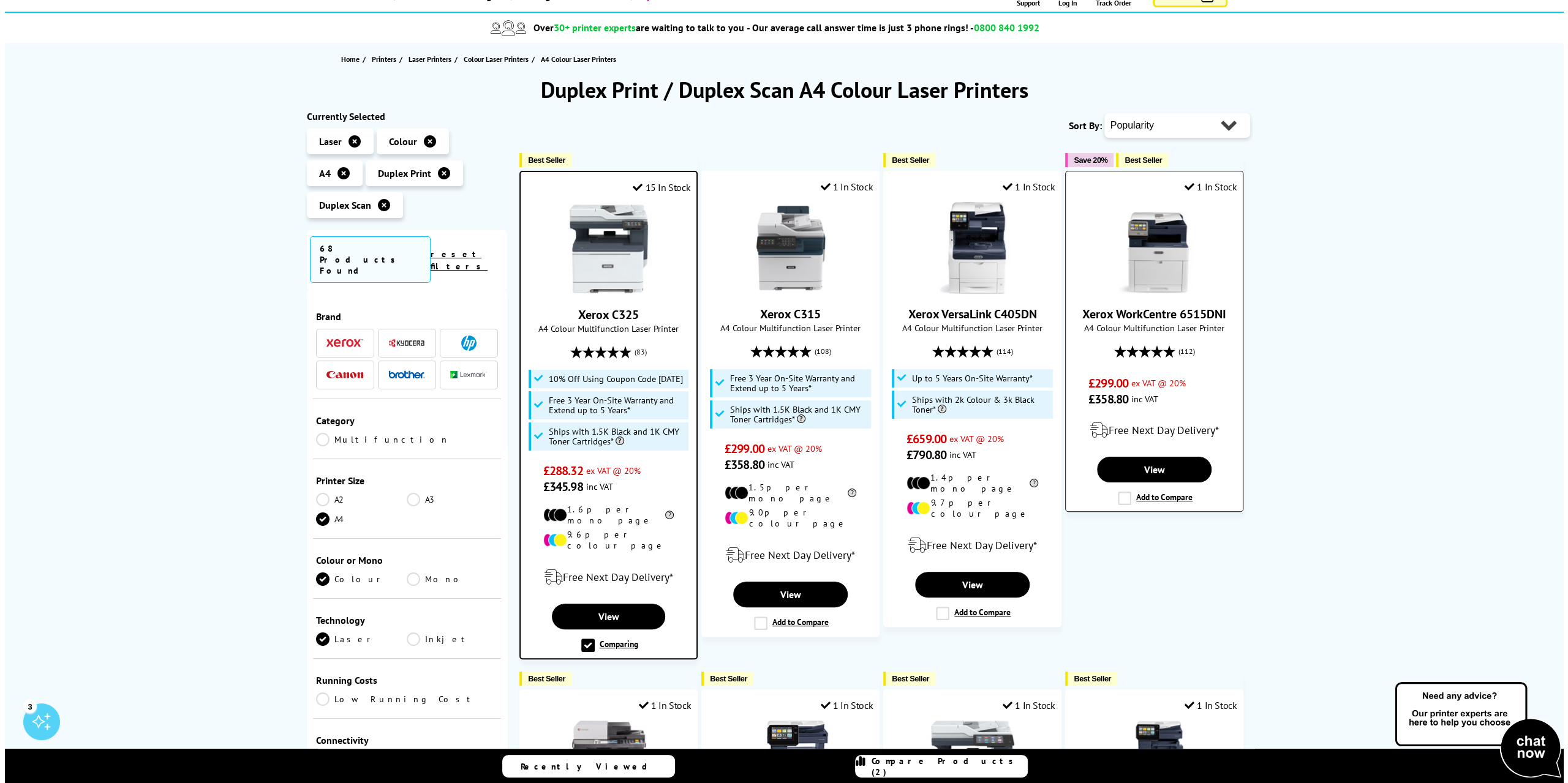
scroll to position [31, 0]
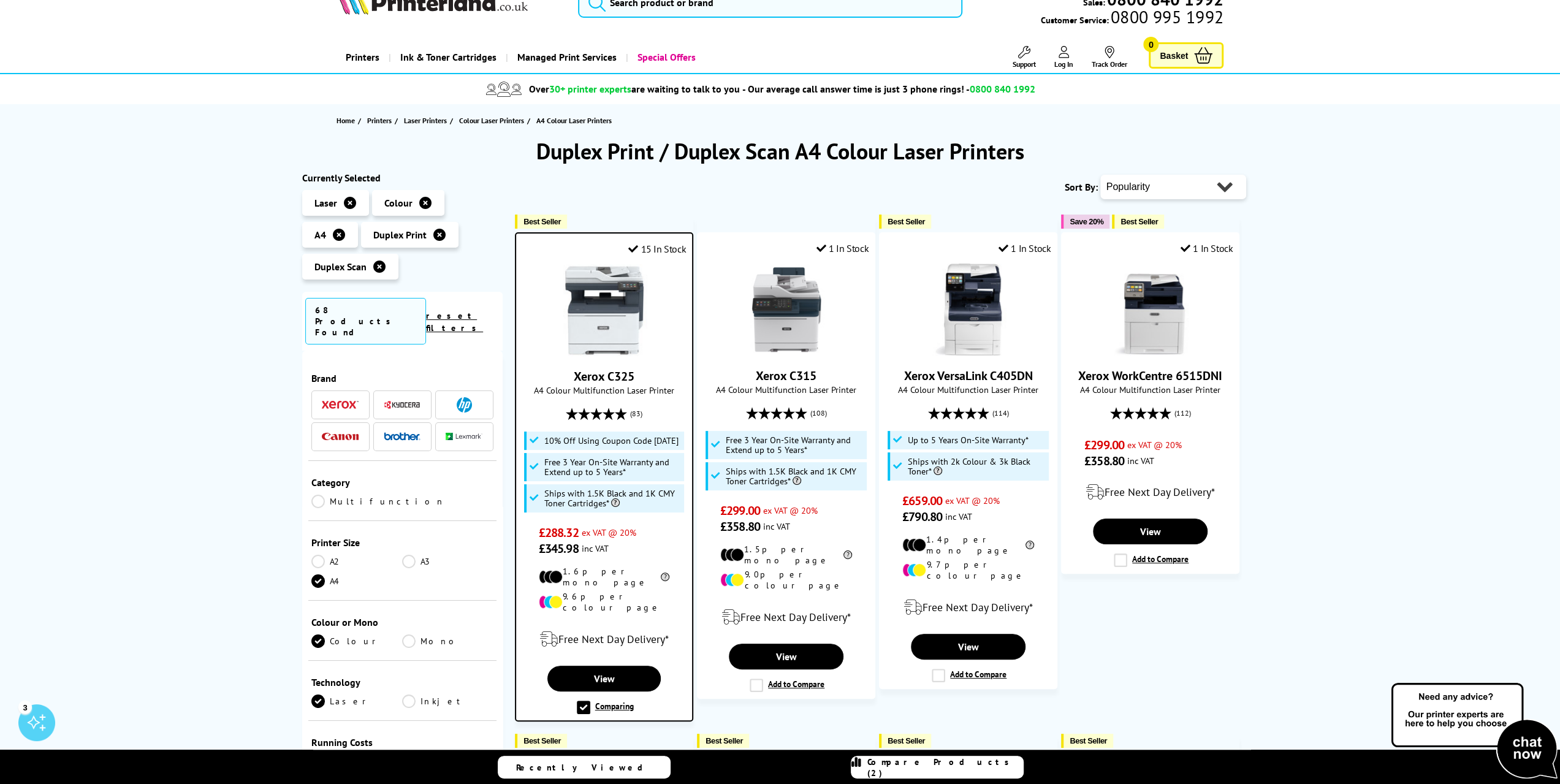
click at [621, 701] on label "Comparing" at bounding box center [605, 708] width 57 height 14
click at [0, 0] on input "Comparing" at bounding box center [0, 0] width 0 height 0
click at [566, 700] on div "Add to Compare" at bounding box center [604, 707] width 76 height 14
click at [574, 702] on label "Add to Compare" at bounding box center [605, 707] width 75 height 14
click at [0, 0] on input "Add to Compare" at bounding box center [0, 0] width 0 height 0
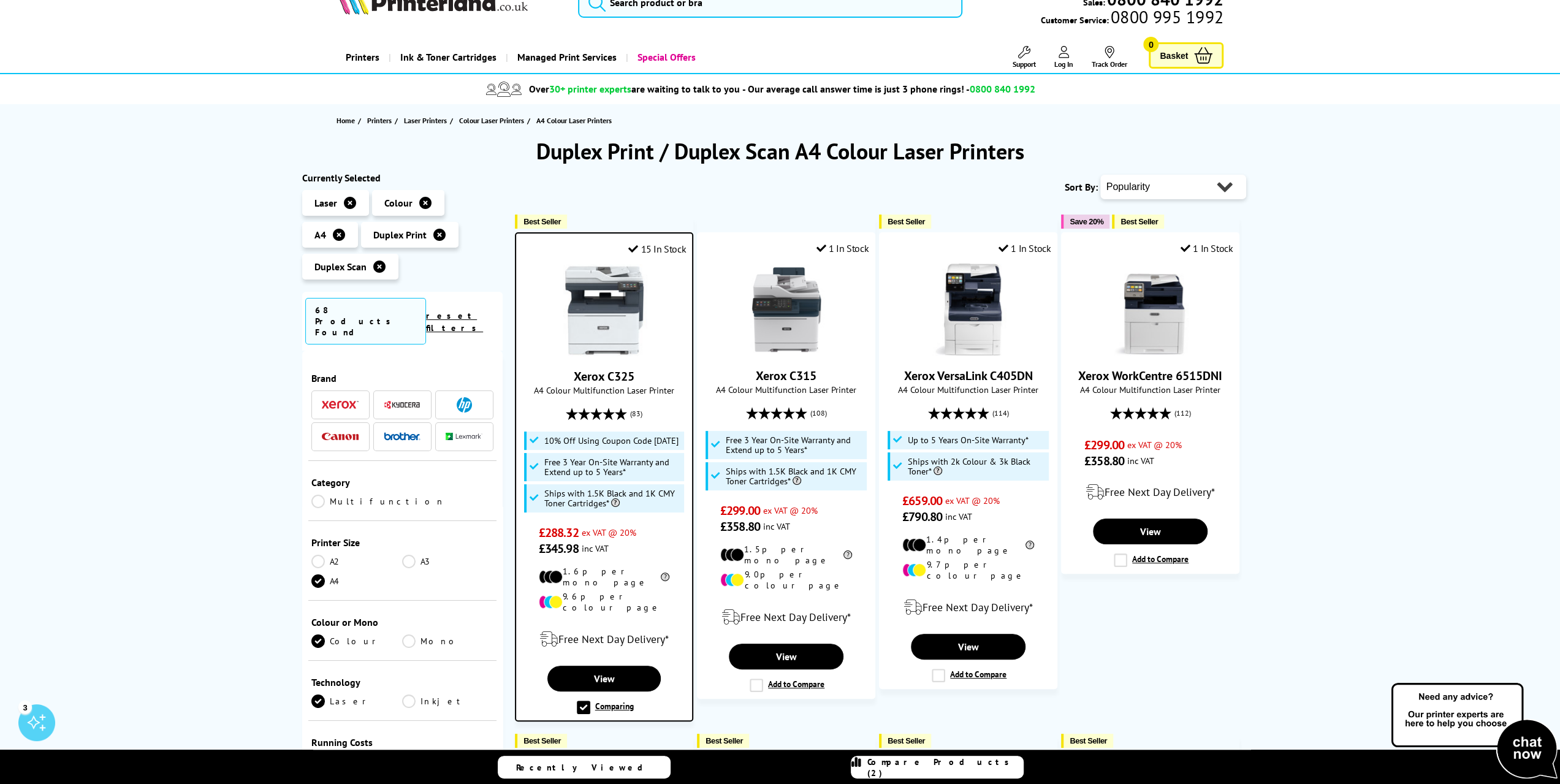
click at [952, 768] on span "Compare Products (2)" at bounding box center [945, 767] width 155 height 22
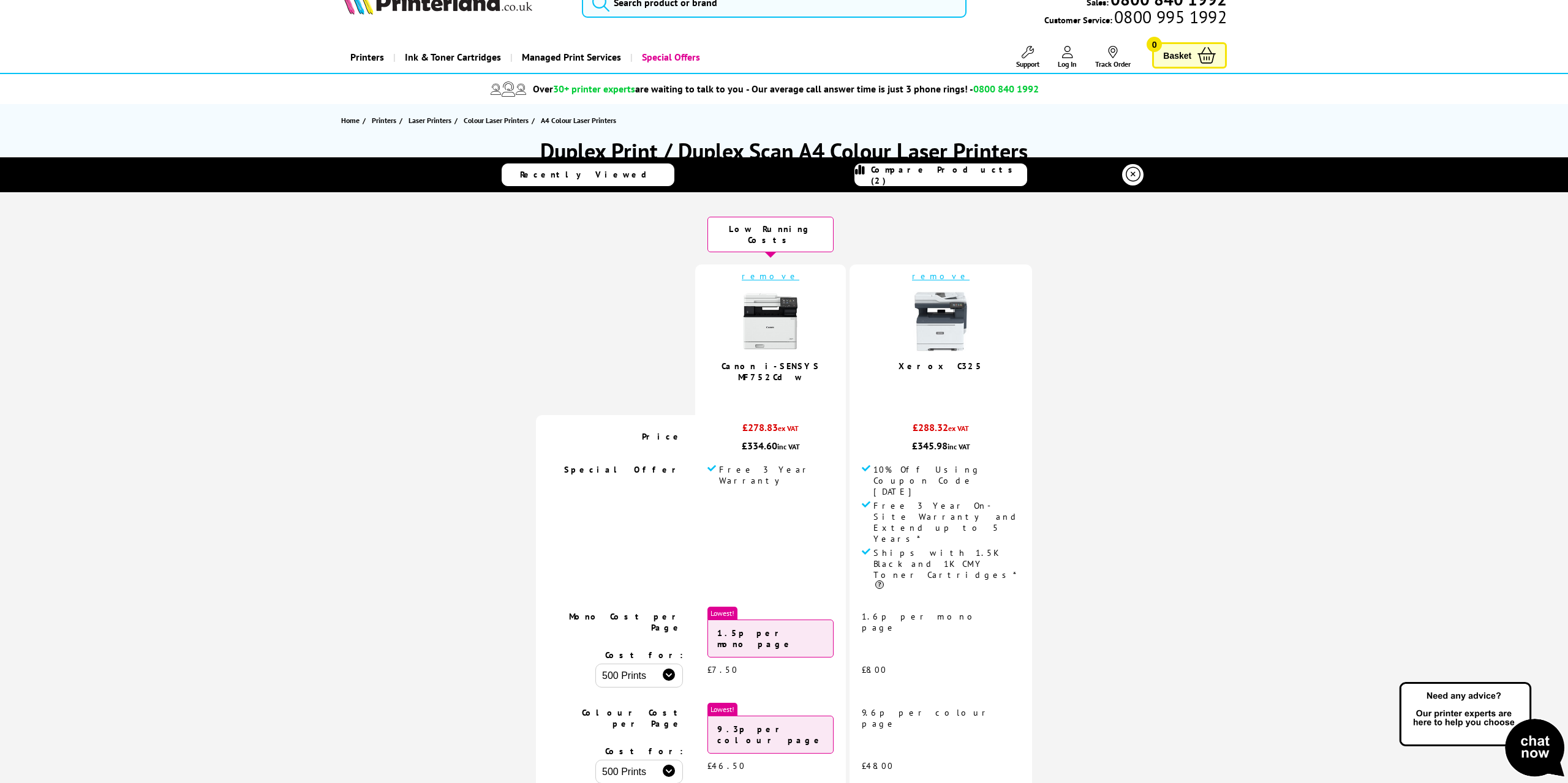
click at [621, 179] on link "Recently Viewed" at bounding box center [588, 174] width 173 height 23
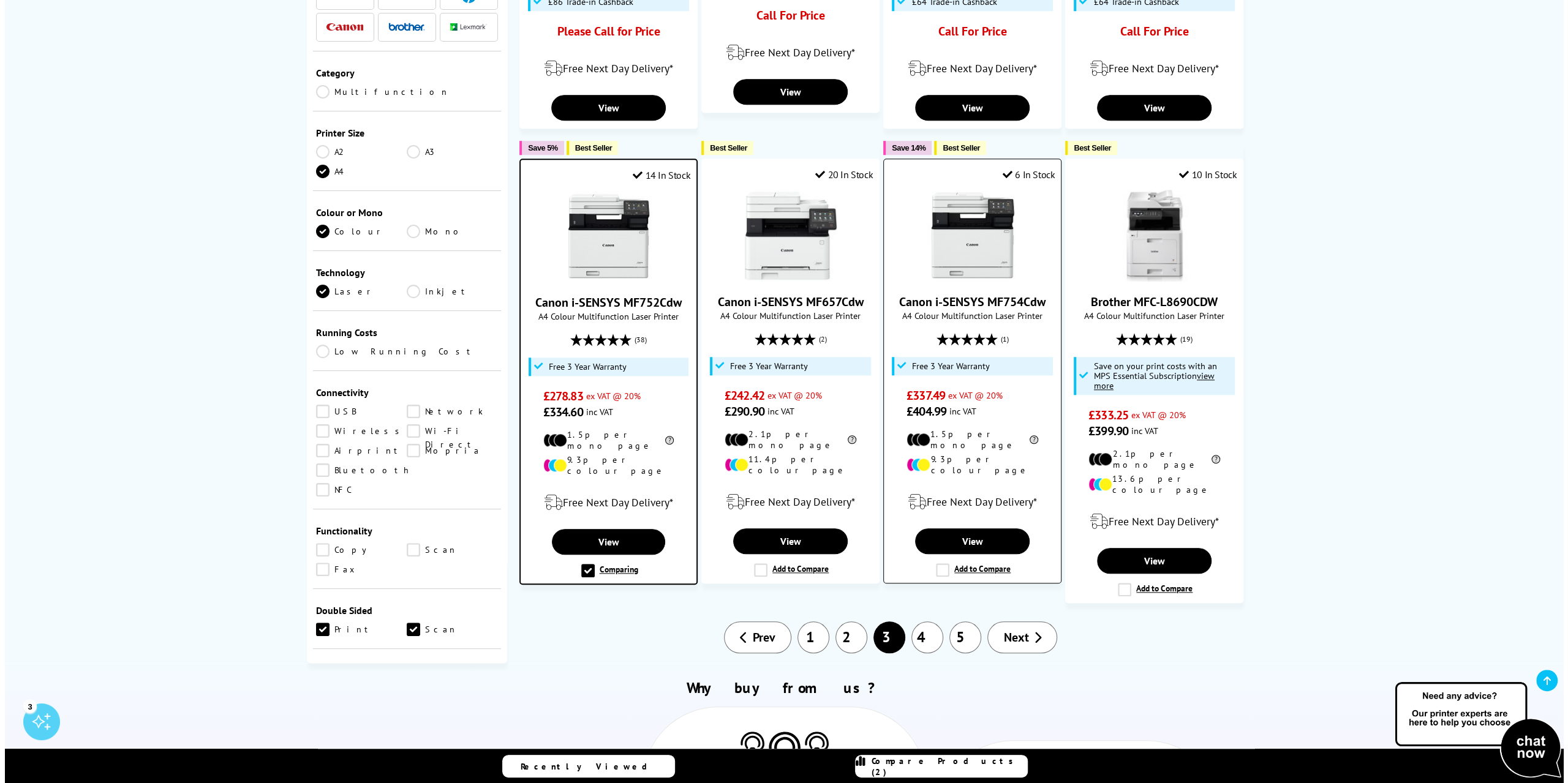
scroll to position [941, 0]
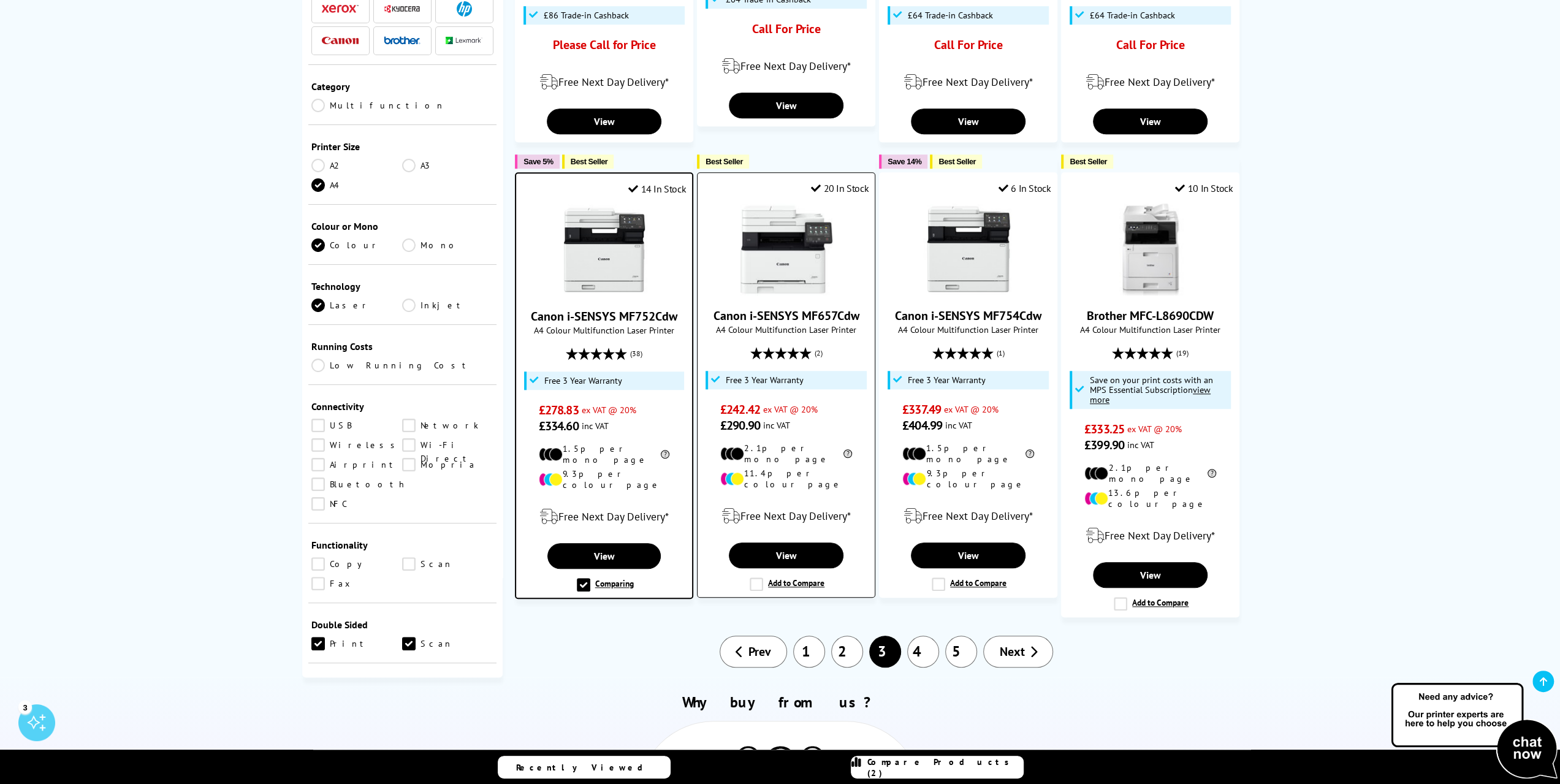
click at [754, 577] on label "Add to Compare" at bounding box center [786, 584] width 75 height 14
click at [0, 0] on input "Add to Compare" at bounding box center [0, 0] width 0 height 0
click at [959, 767] on span "Compare Products (3)" at bounding box center [945, 767] width 155 height 22
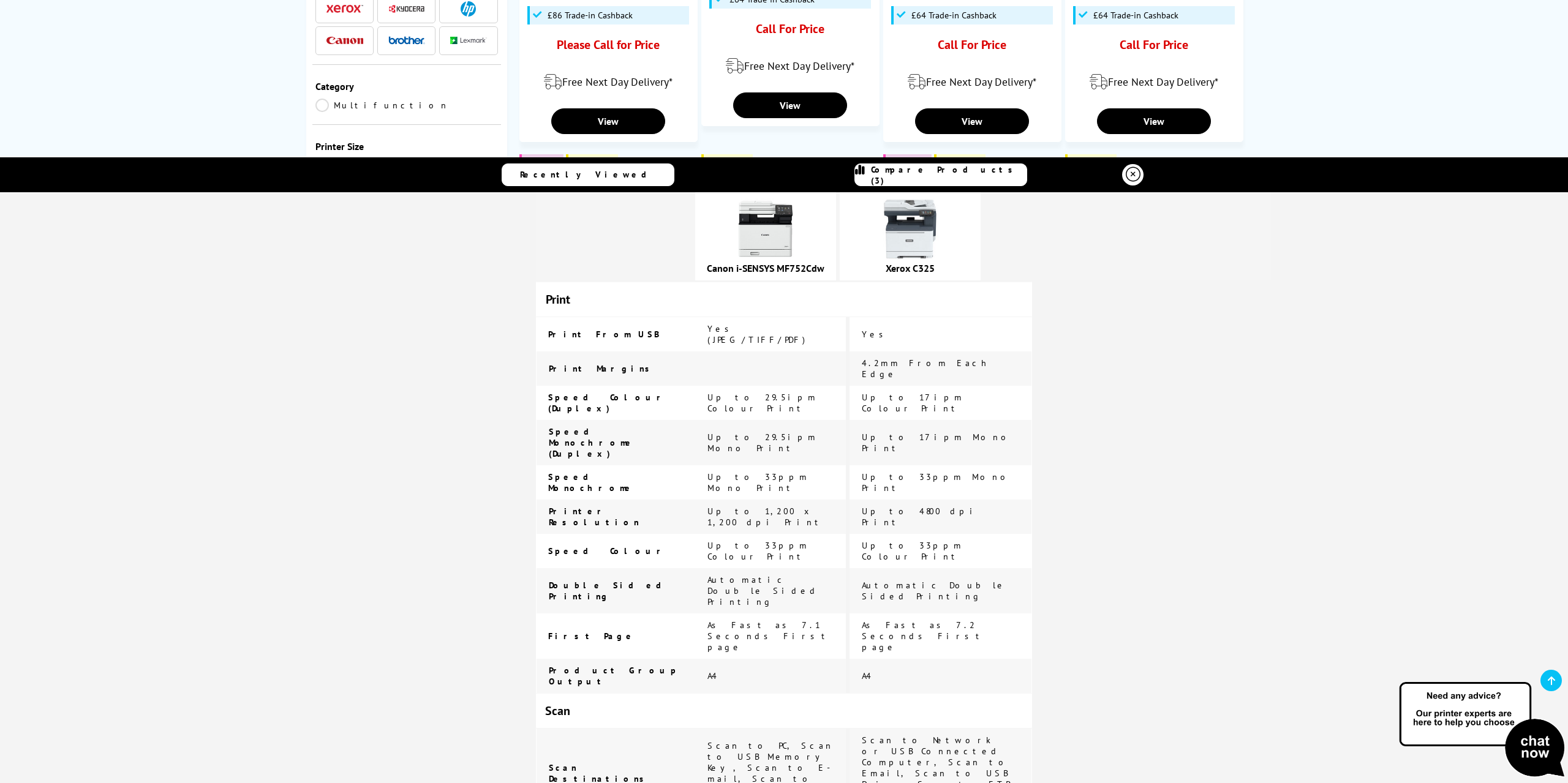
scroll to position [0, 0]
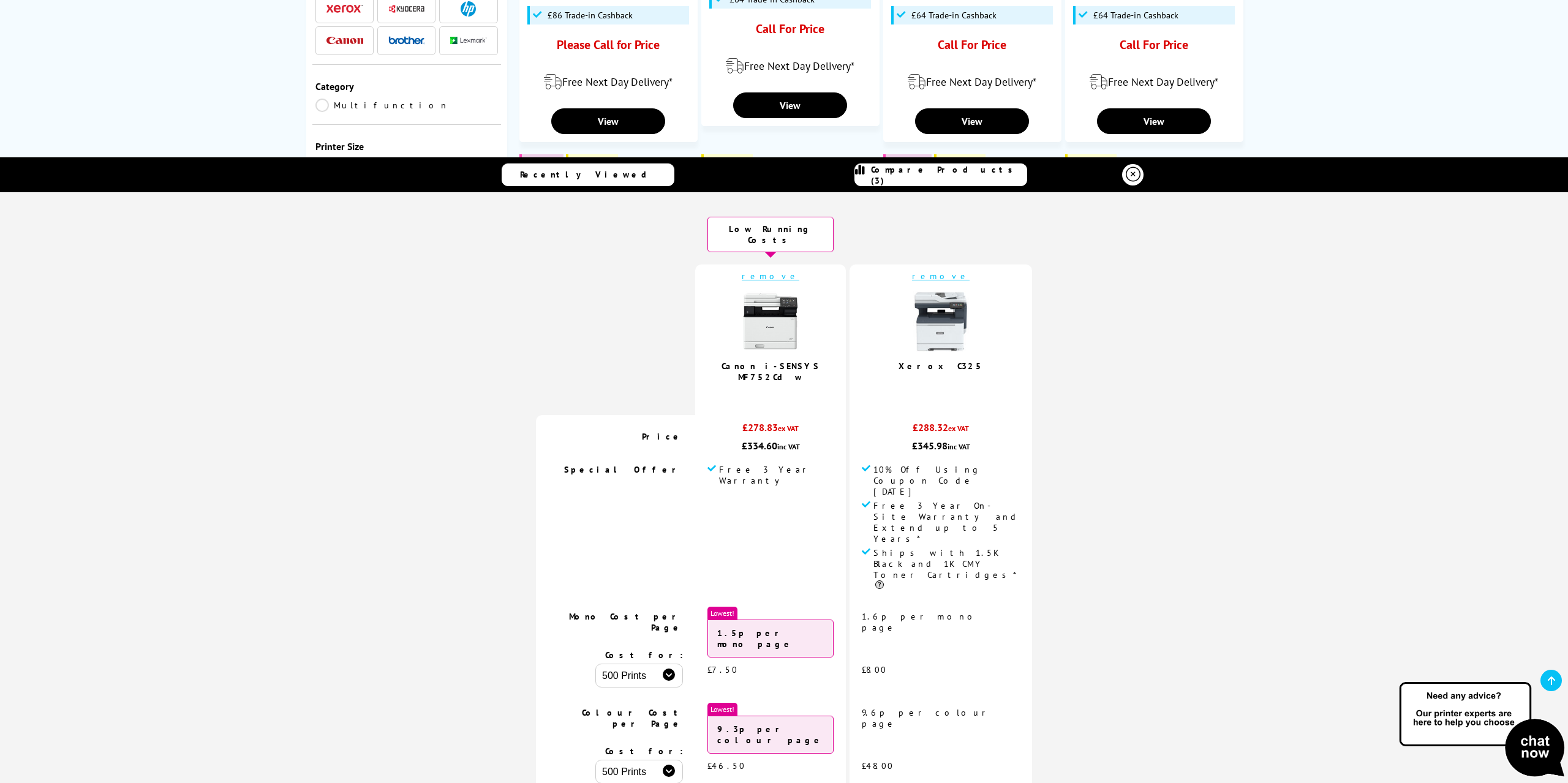
click at [1126, 174] on icon at bounding box center [1133, 174] width 15 height 15
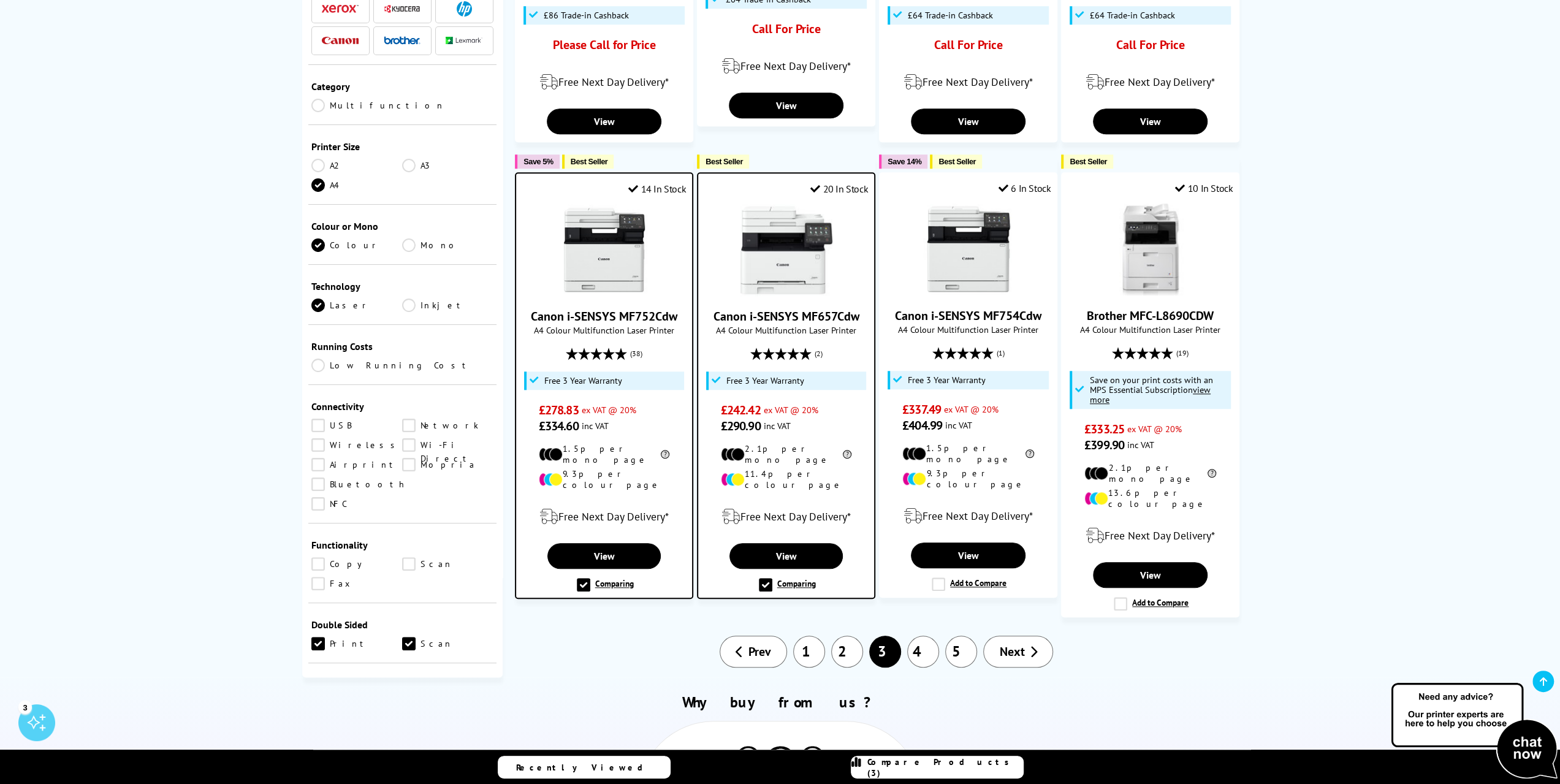
click at [919, 767] on span "Compare Products (3)" at bounding box center [945, 767] width 155 height 22
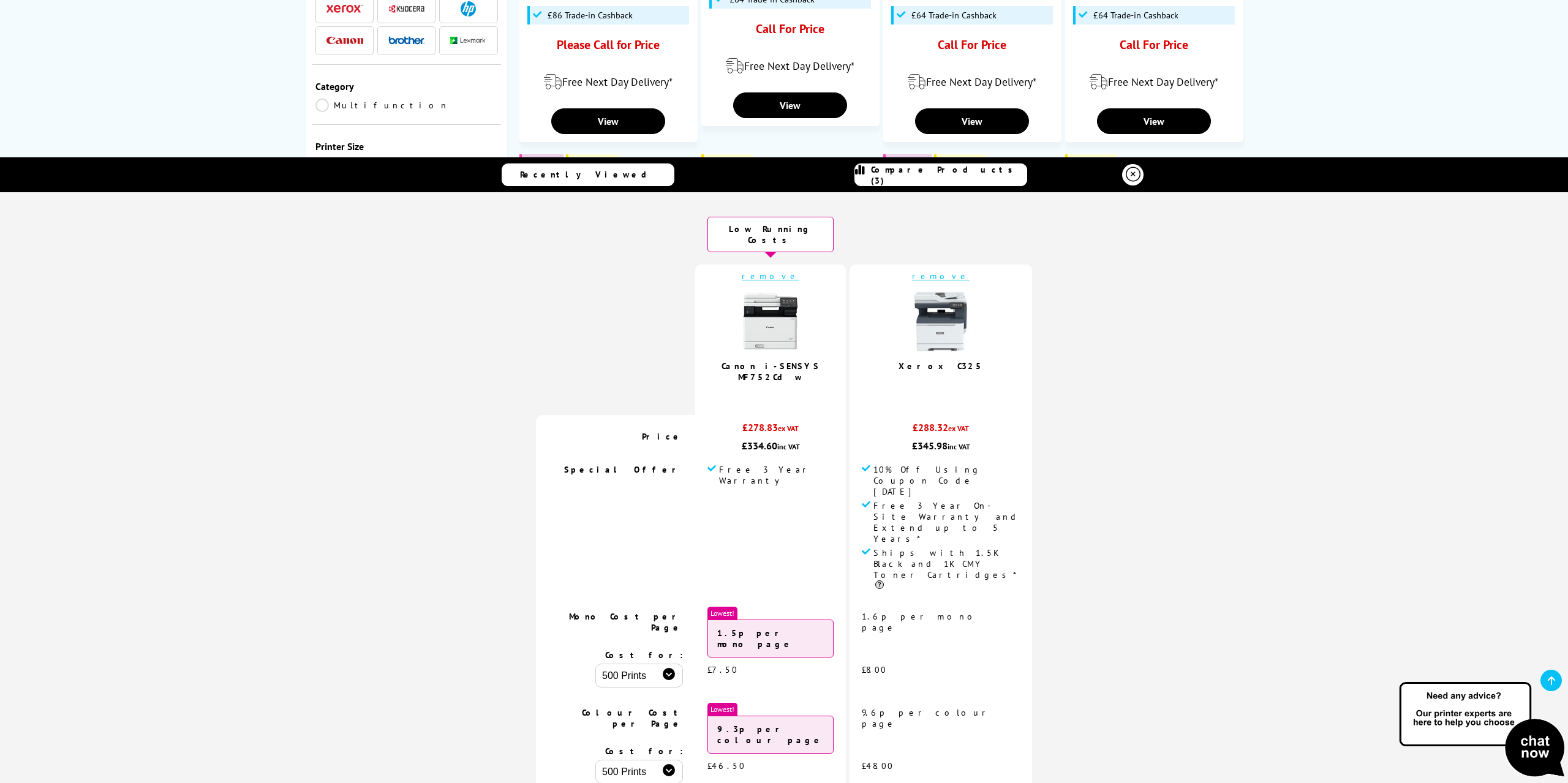
click at [614, 298] on td at bounding box center [615, 339] width 159 height 150
click at [963, 178] on span "Compare Products (3)" at bounding box center [949, 175] width 155 height 22
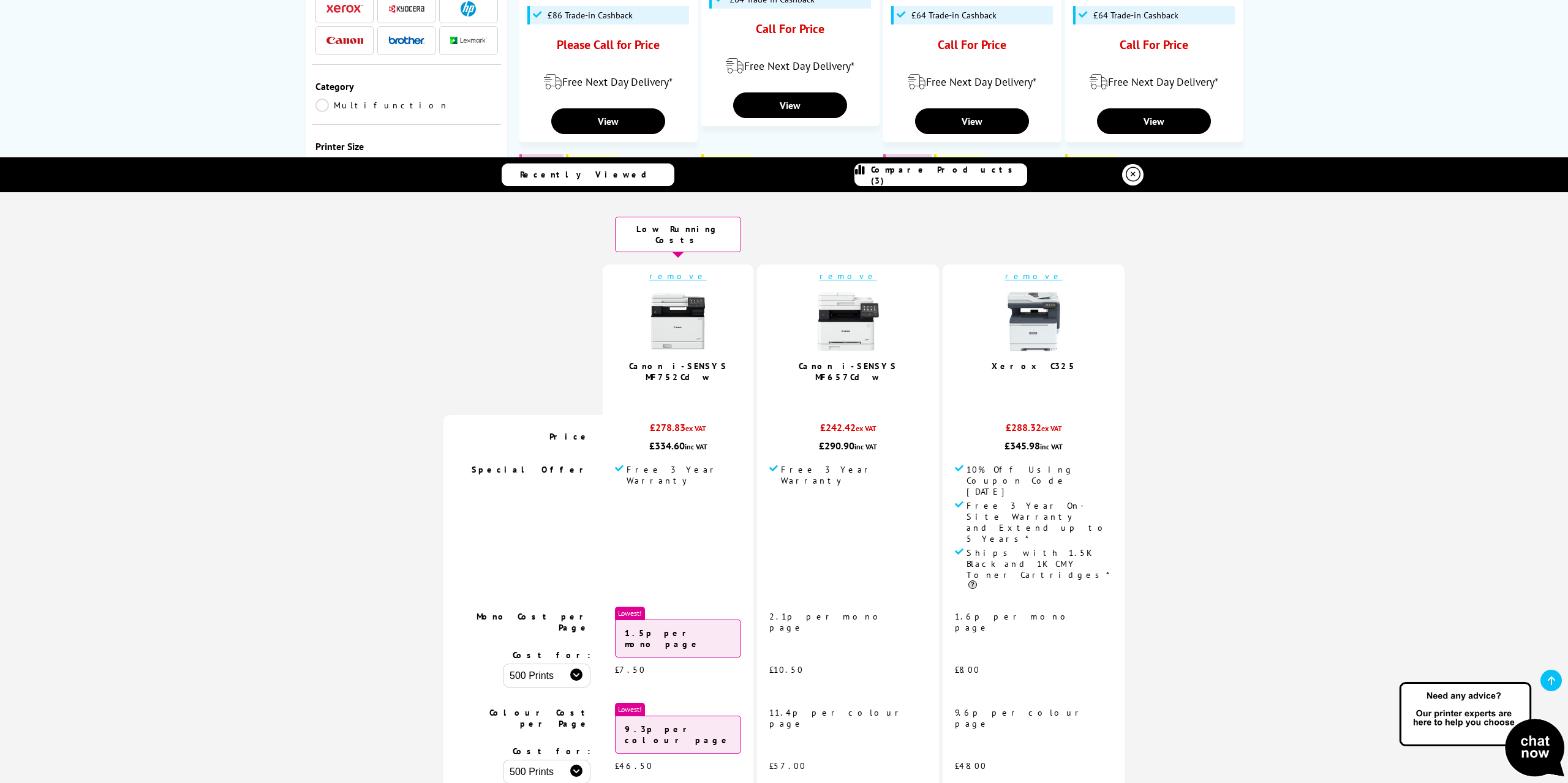
click at [962, 177] on span "Compare Products (3)" at bounding box center [949, 175] width 155 height 22
click at [1130, 174] on icon at bounding box center [1133, 174] width 15 height 15
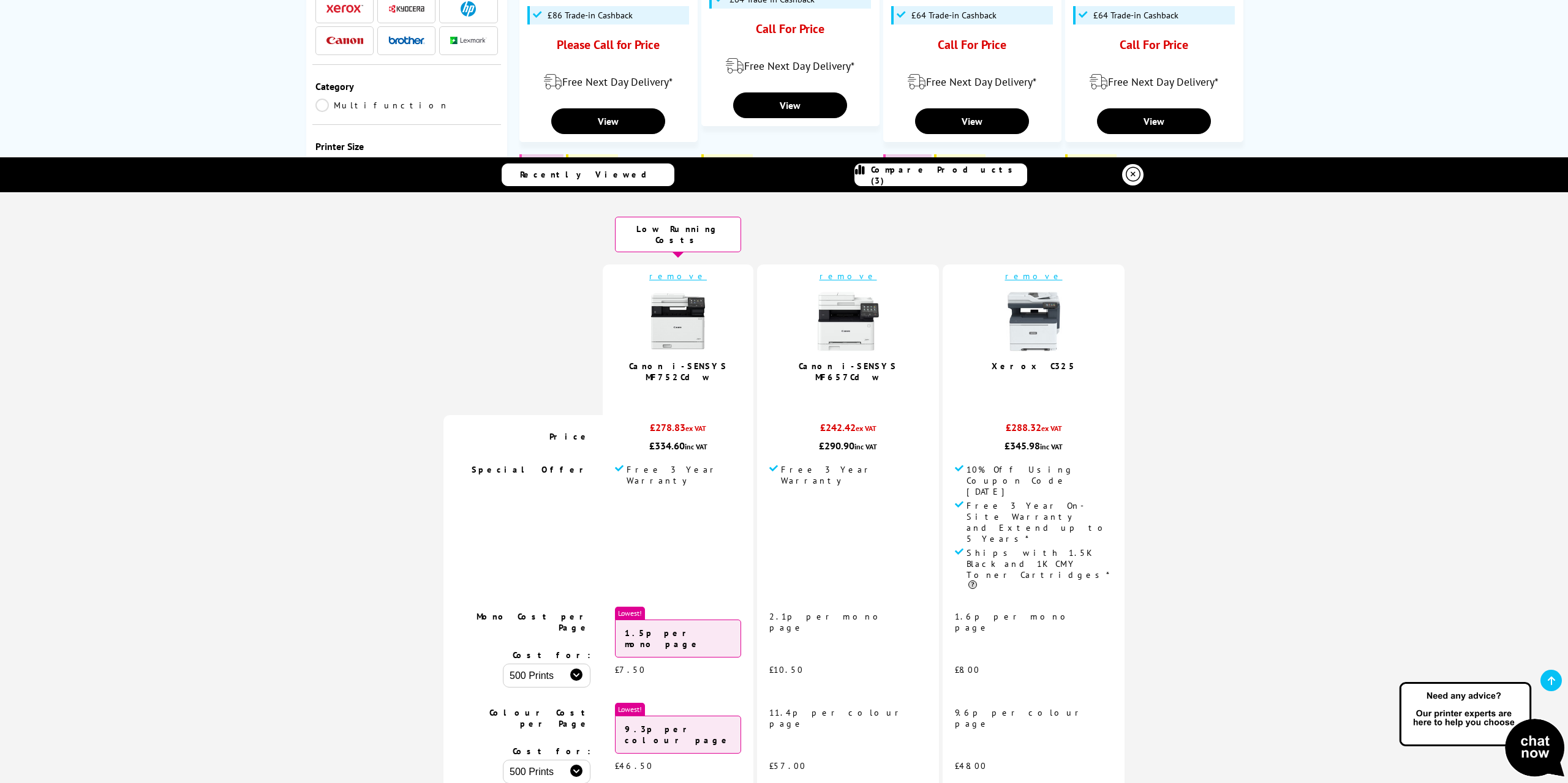
click at [1008, 332] on img at bounding box center [1034, 321] width 61 height 61
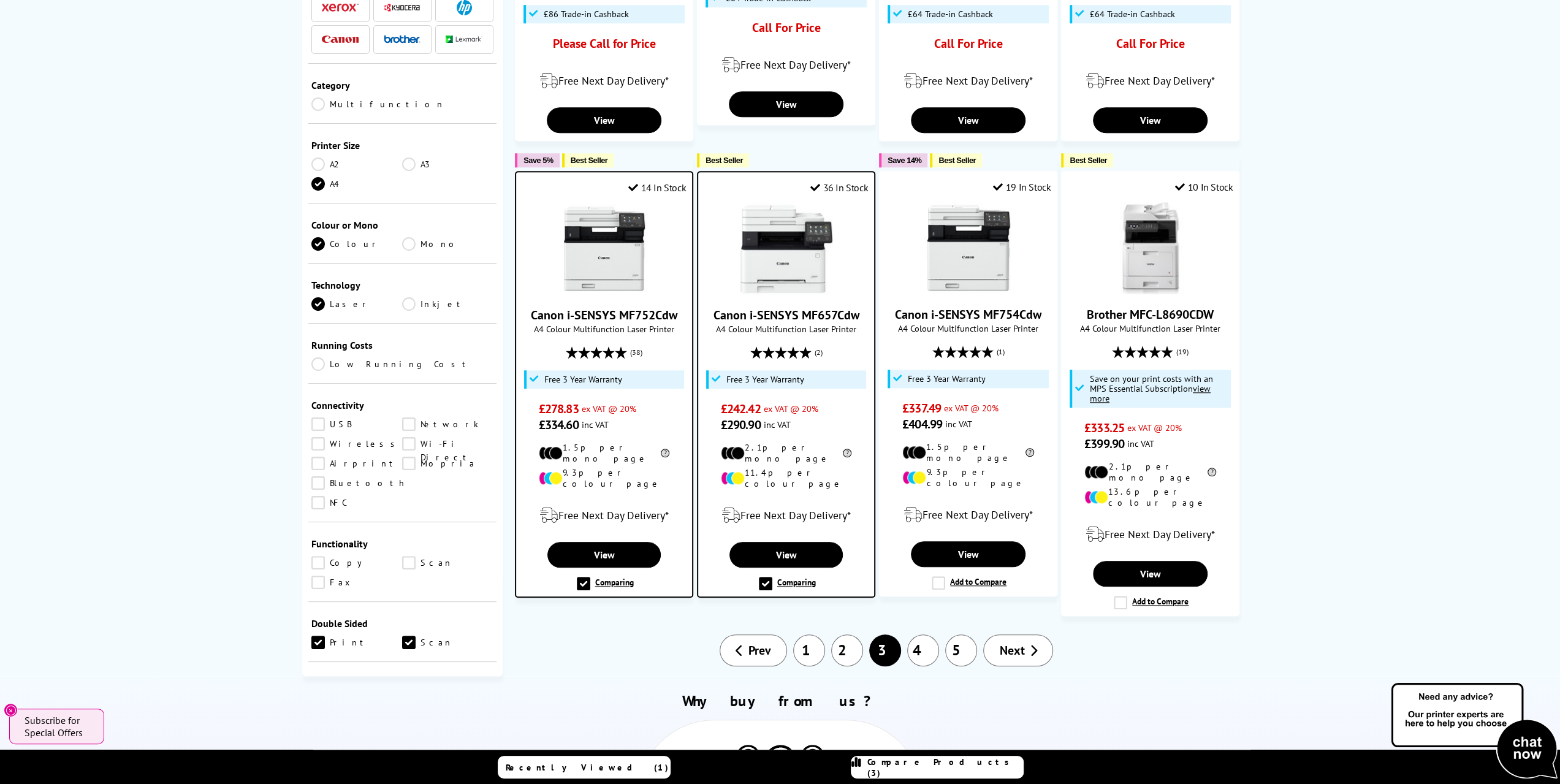
click at [607, 307] on link "Canon i-SENSYS MF752Cdw" at bounding box center [604, 315] width 146 height 16
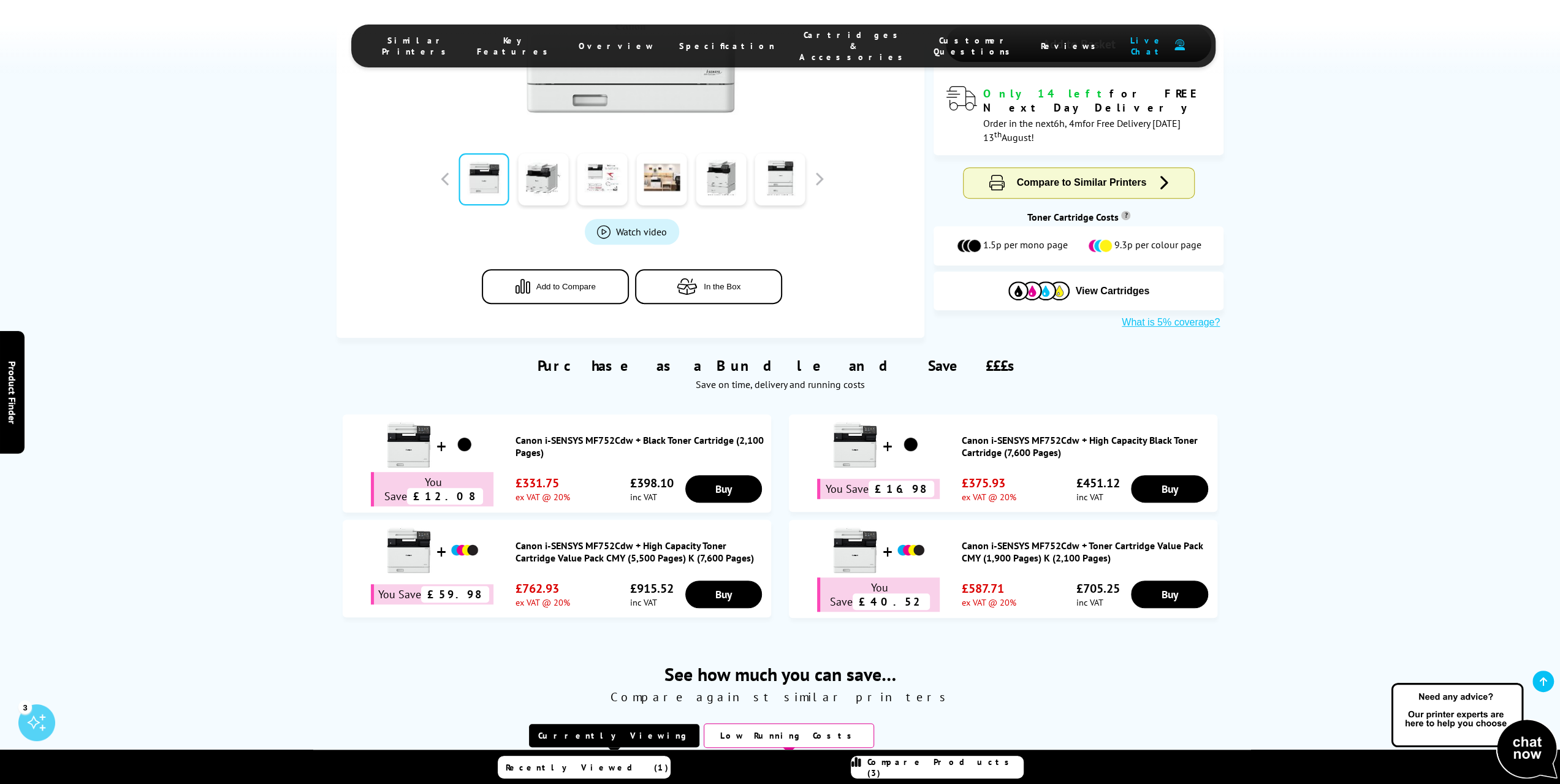
scroll to position [490, 0]
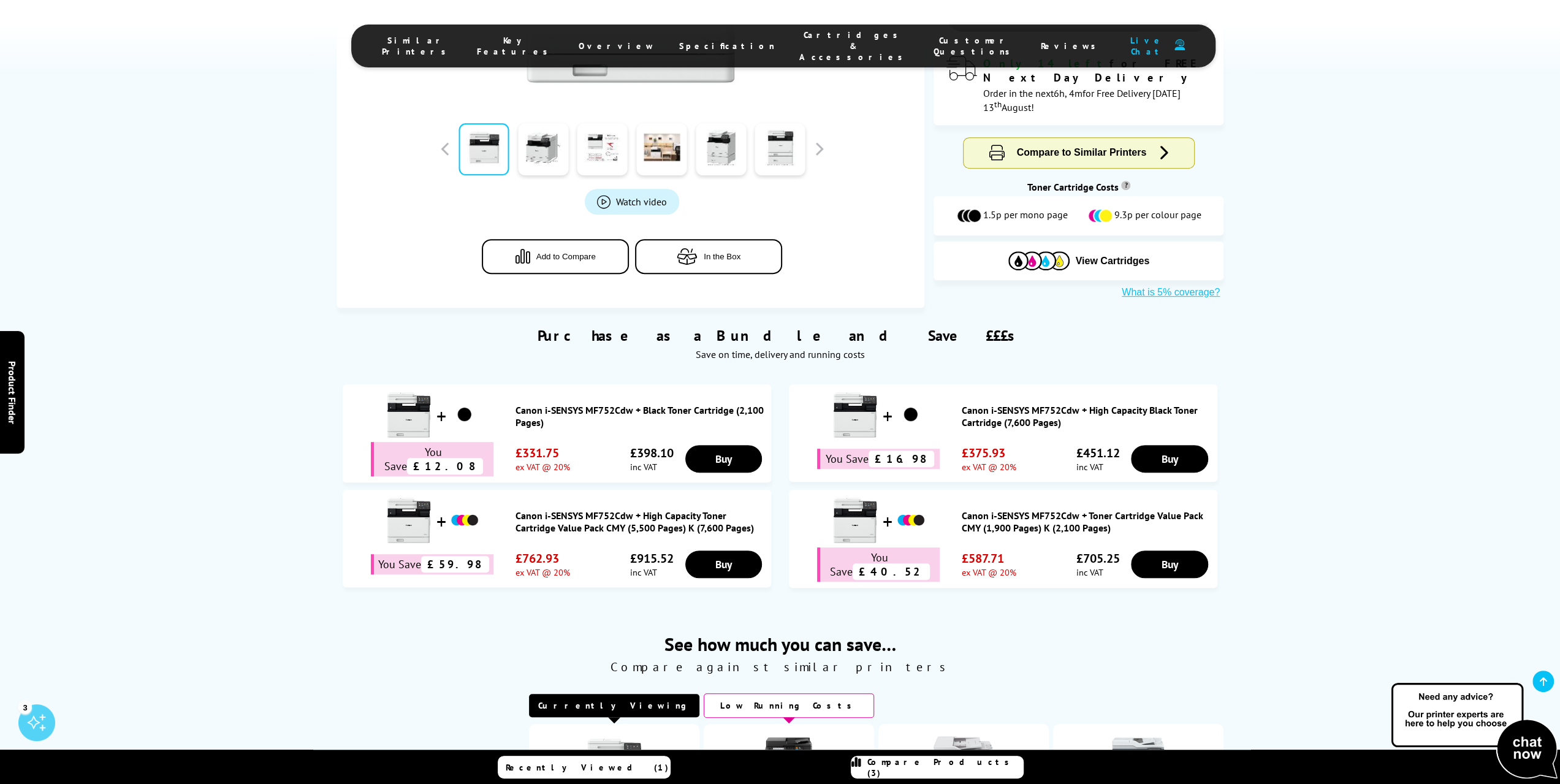
click at [1111, 181] on div "Toner Cartridge Costs ?" at bounding box center [1078, 187] width 290 height 12
click at [1075, 181] on div "Toner Cartridge Costs ?" at bounding box center [1078, 187] width 290 height 12
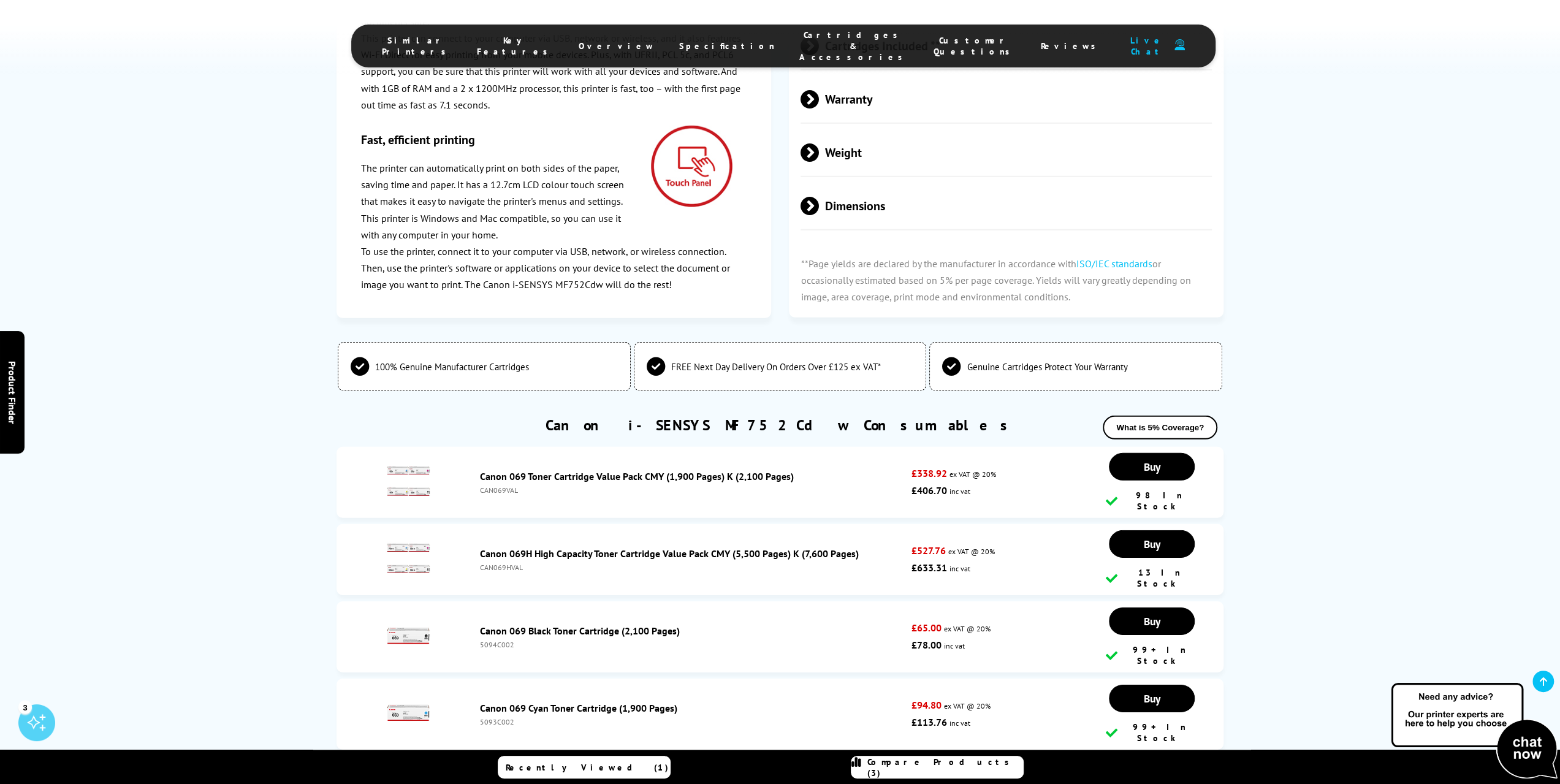
scroll to position [3520, 0]
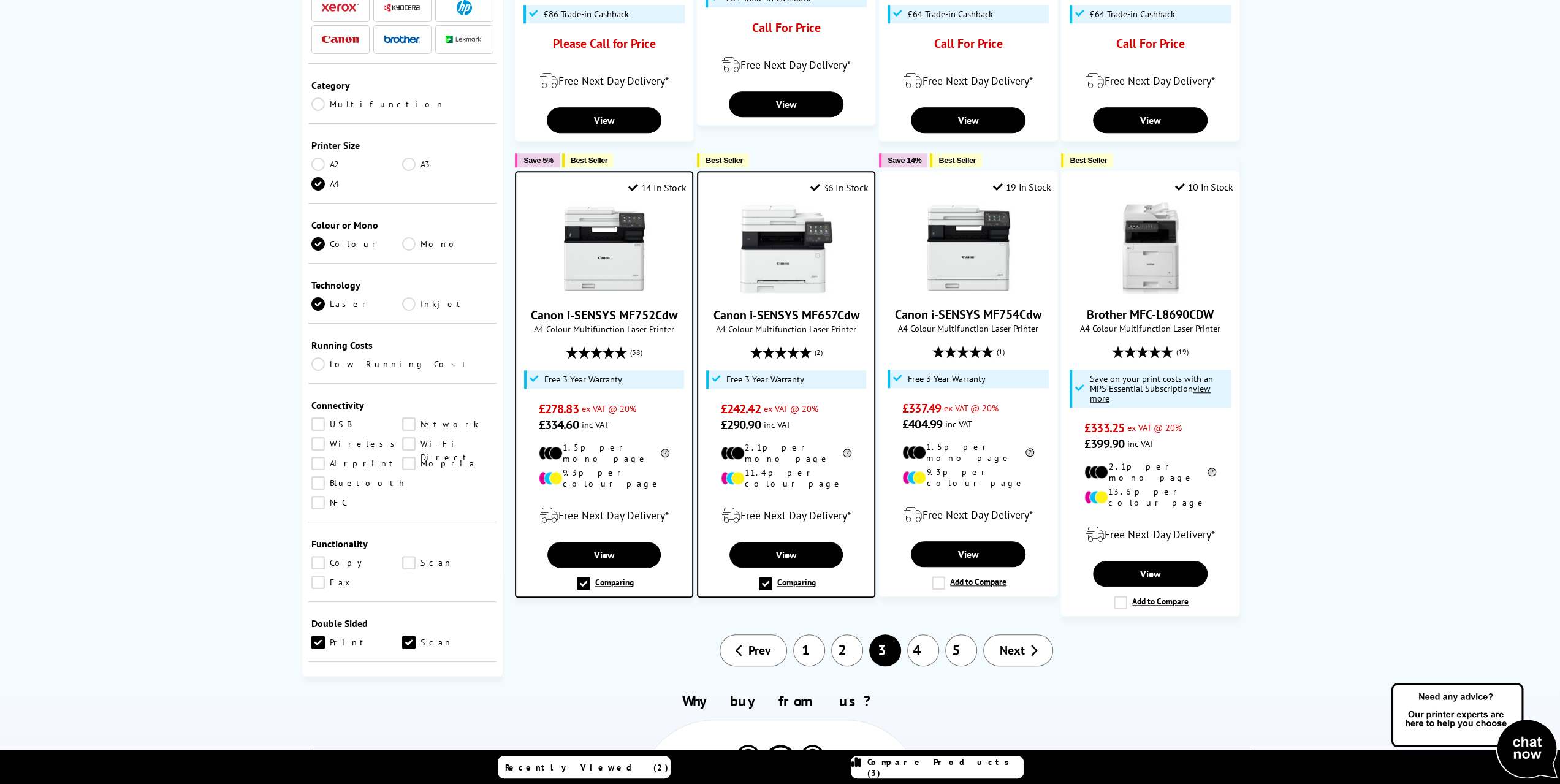
click at [755, 212] on img at bounding box center [786, 249] width 92 height 92
